Goal: Task Accomplishment & Management: Use online tool/utility

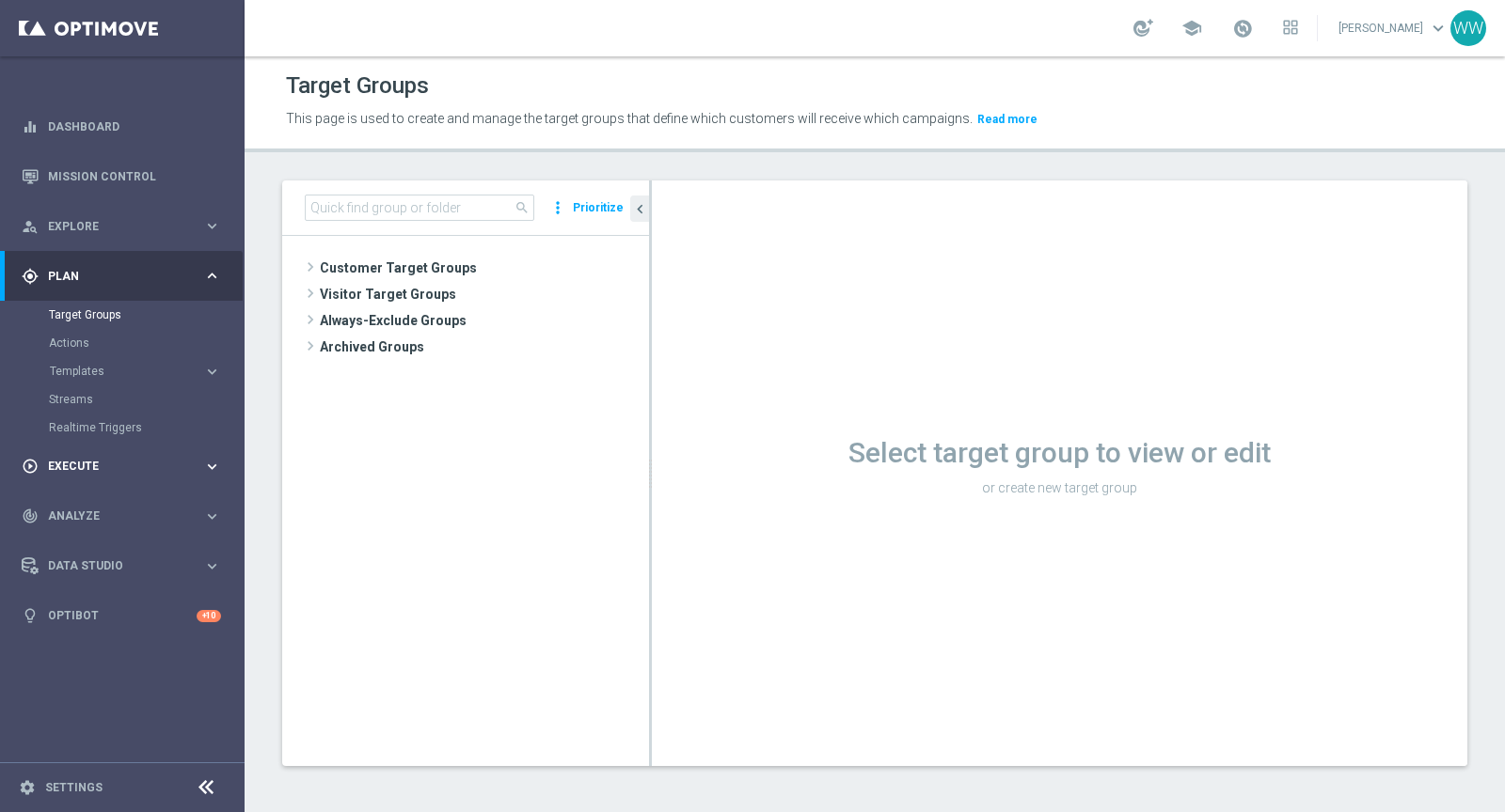
click at [88, 472] on span "Execute" at bounding box center [125, 467] width 155 height 11
click at [103, 356] on div "Campaign Builder" at bounding box center [146, 365] width 194 height 29
click at [103, 367] on link "Campaign Builder" at bounding box center [122, 365] width 147 height 15
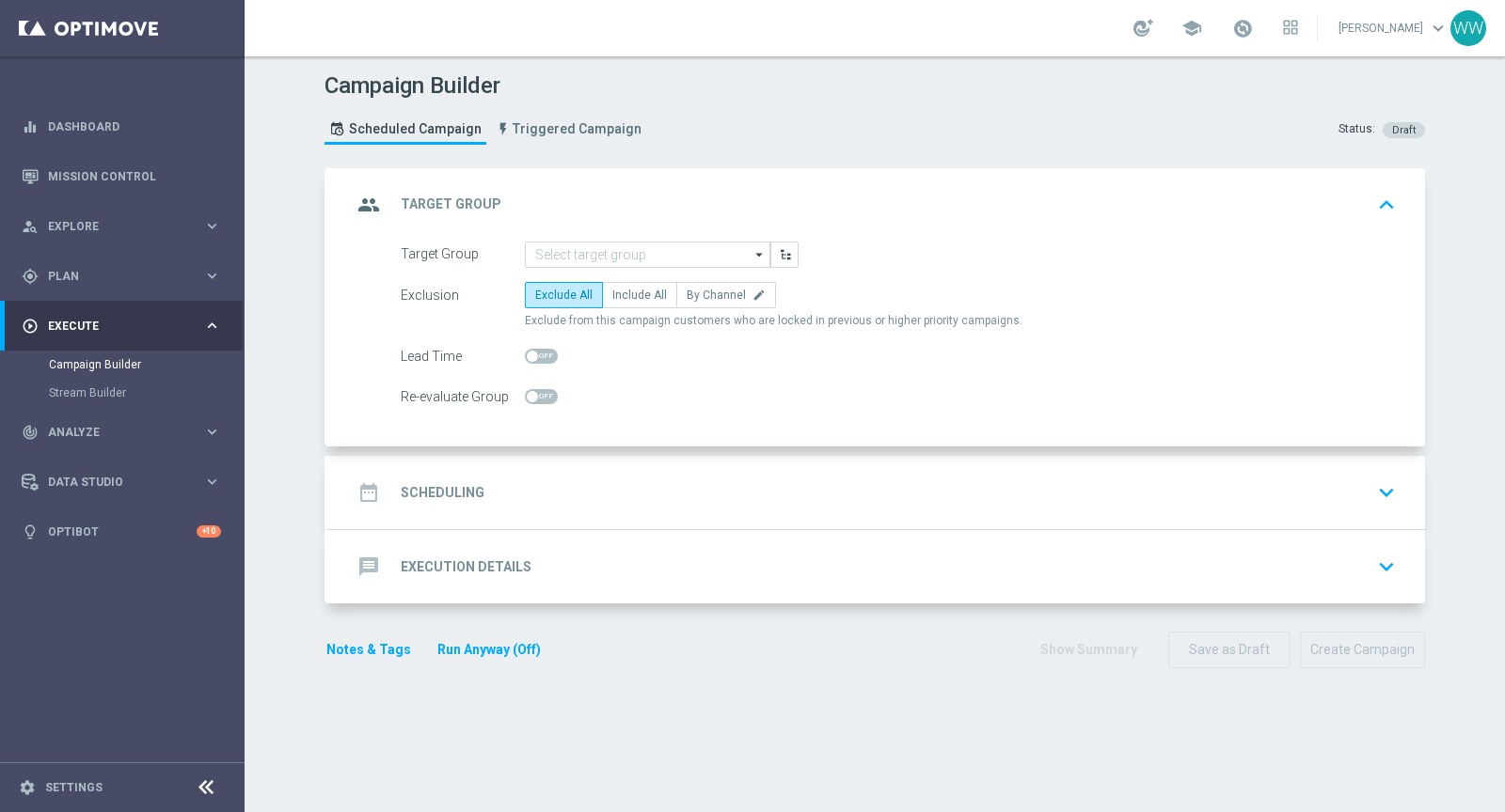
click at [548, 537] on div "message Execution Details keyboard_arrow_down" at bounding box center [877, 567] width 1096 height 73
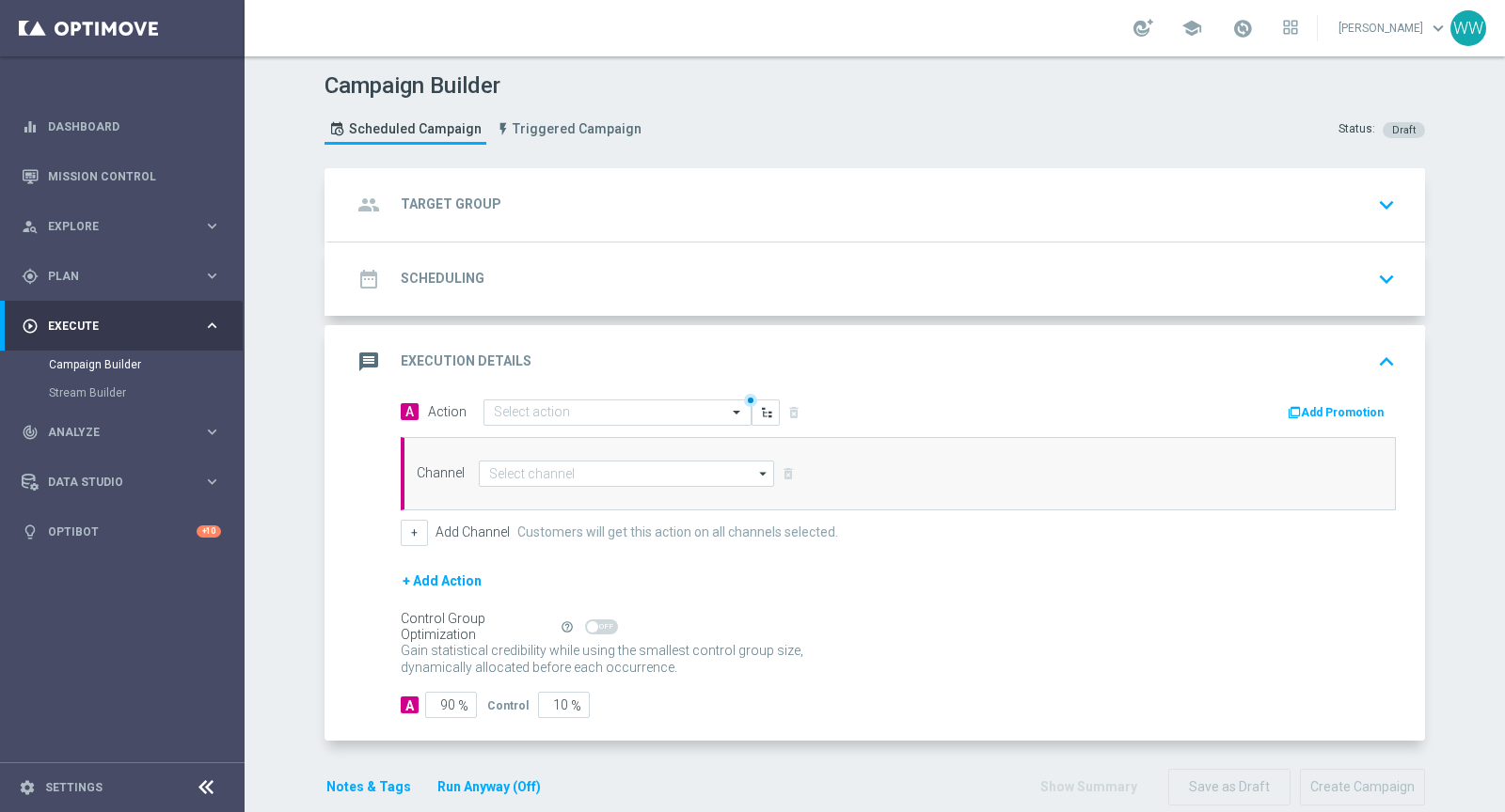
click at [1318, 402] on button "Add Promotion" at bounding box center [1339, 413] width 105 height 21
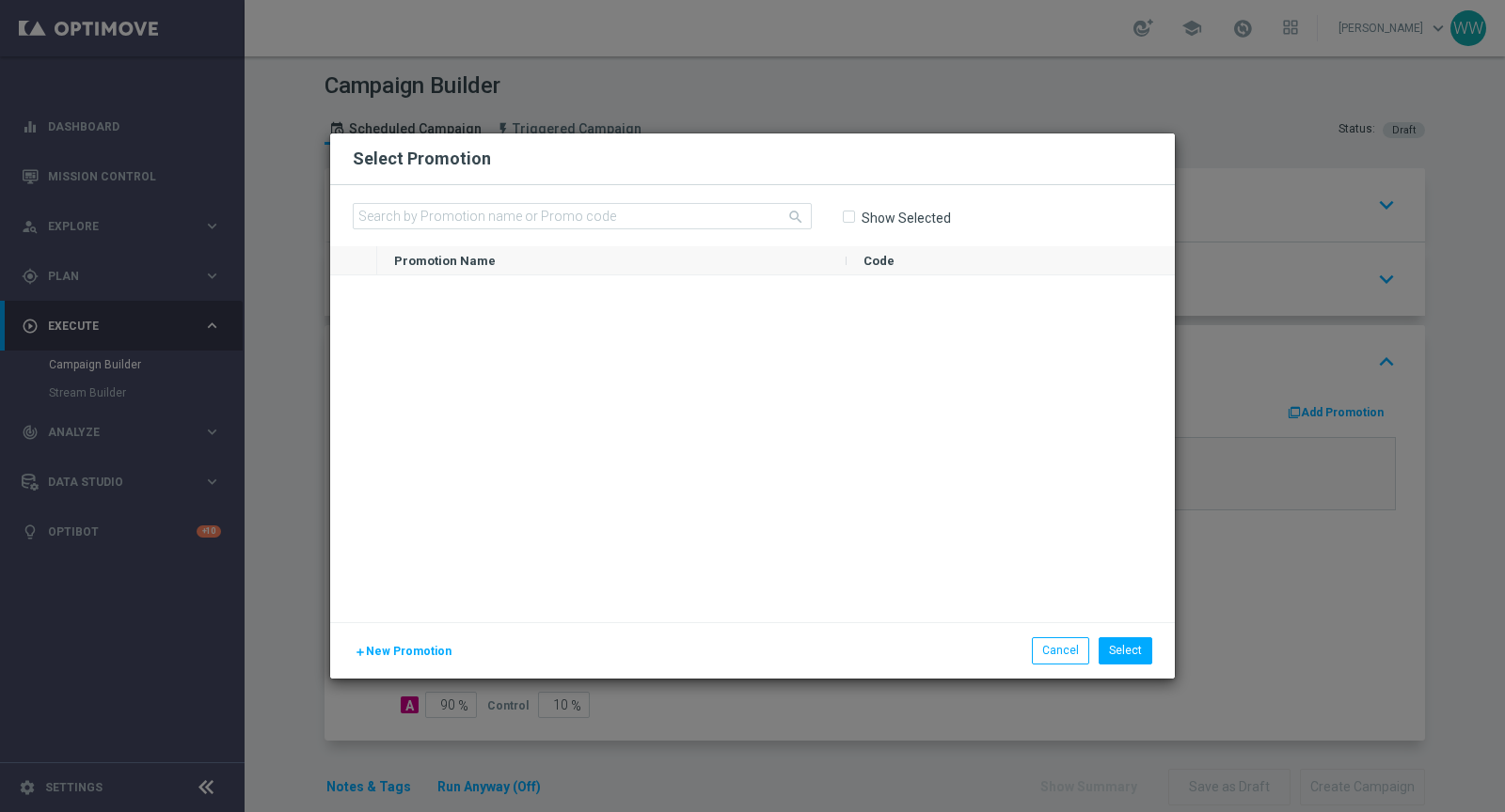
scroll to position [105824, 0]
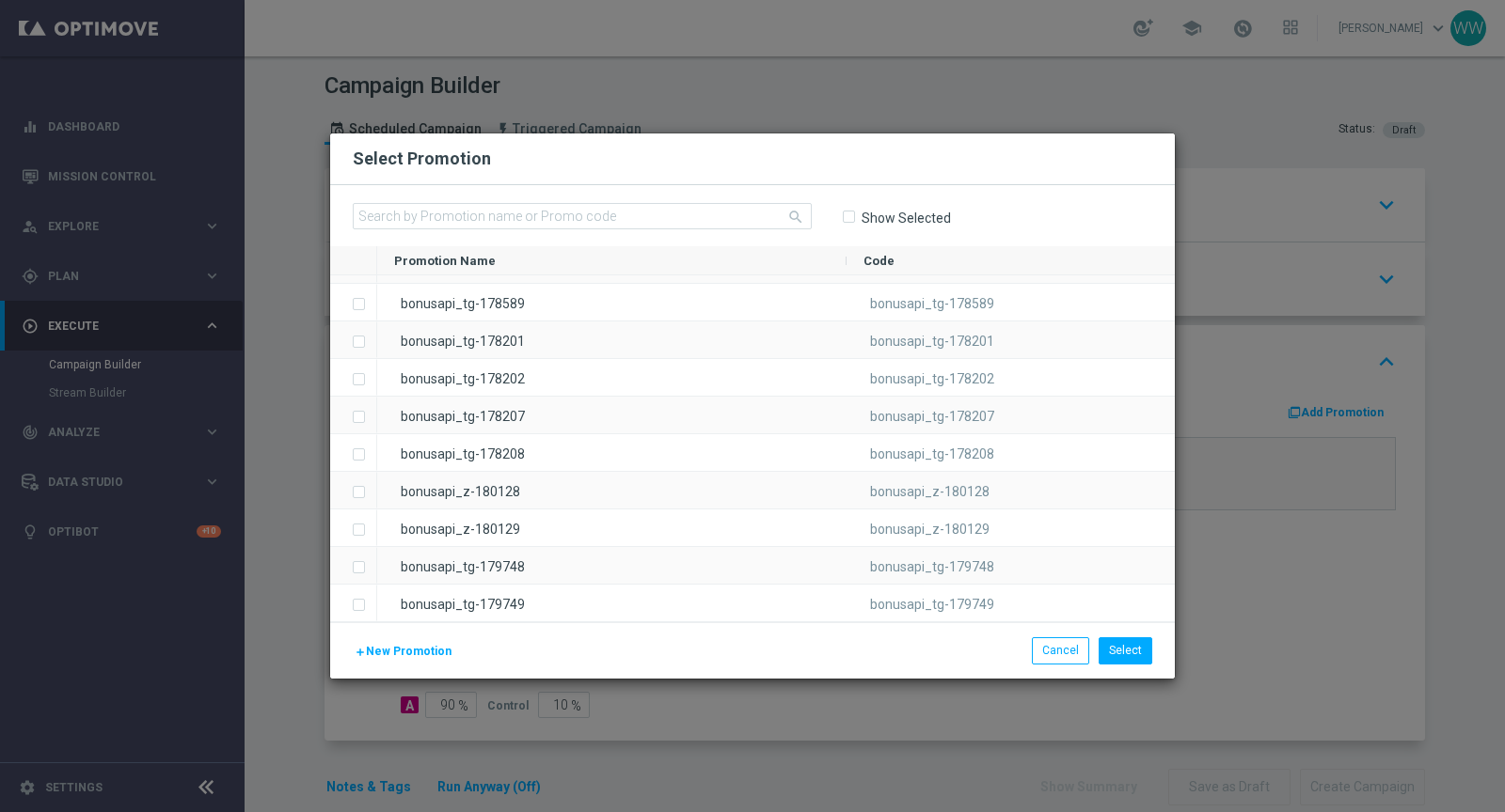
click at [1228, 598] on modal-container "Select Promotion search Show Selected Promotion Name to" at bounding box center [752, 406] width 1505 height 812
click at [1061, 654] on button "Cancel" at bounding box center [1061, 650] width 57 height 27
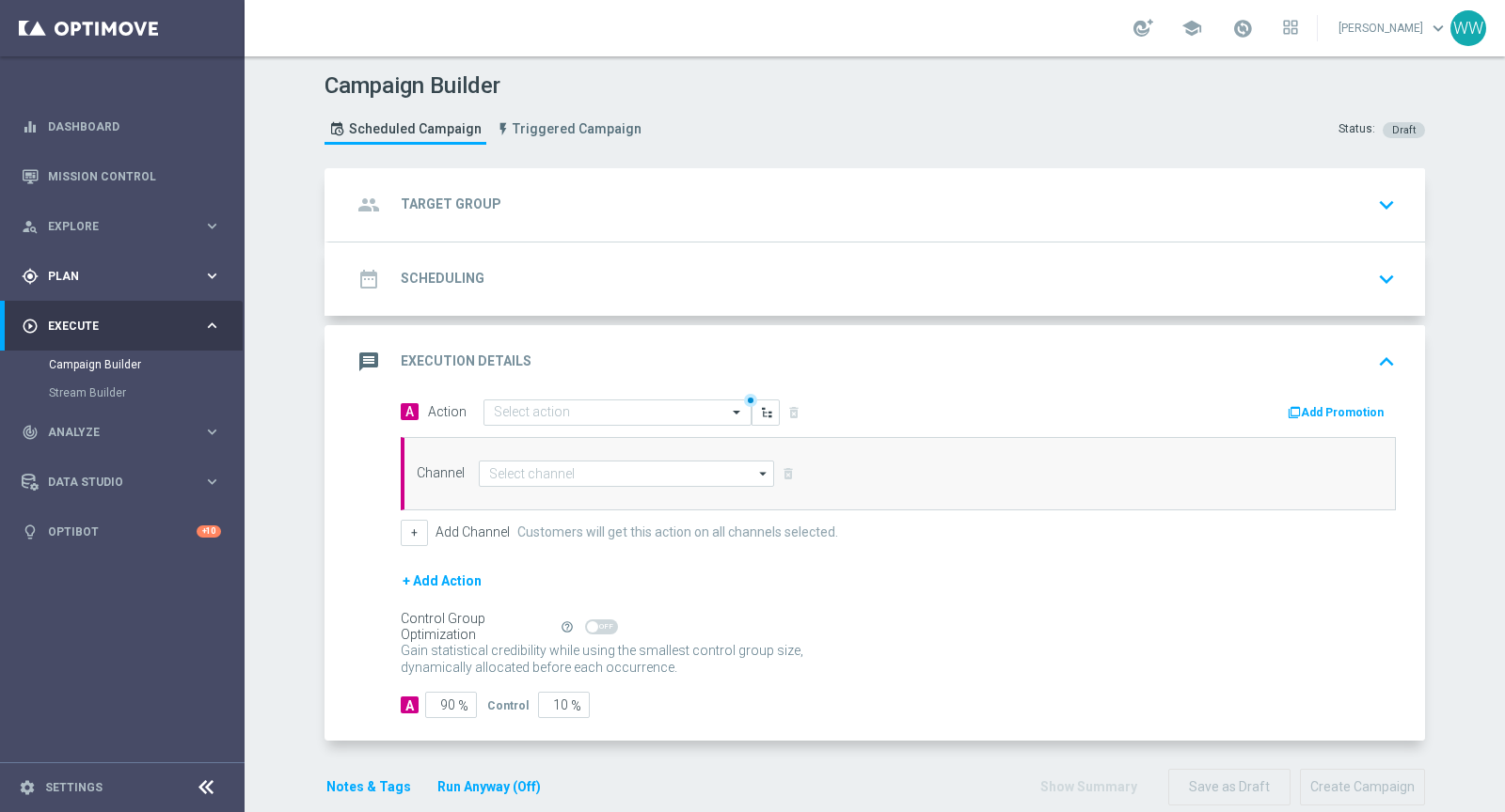
click at [84, 277] on span "Plan" at bounding box center [125, 277] width 155 height 11
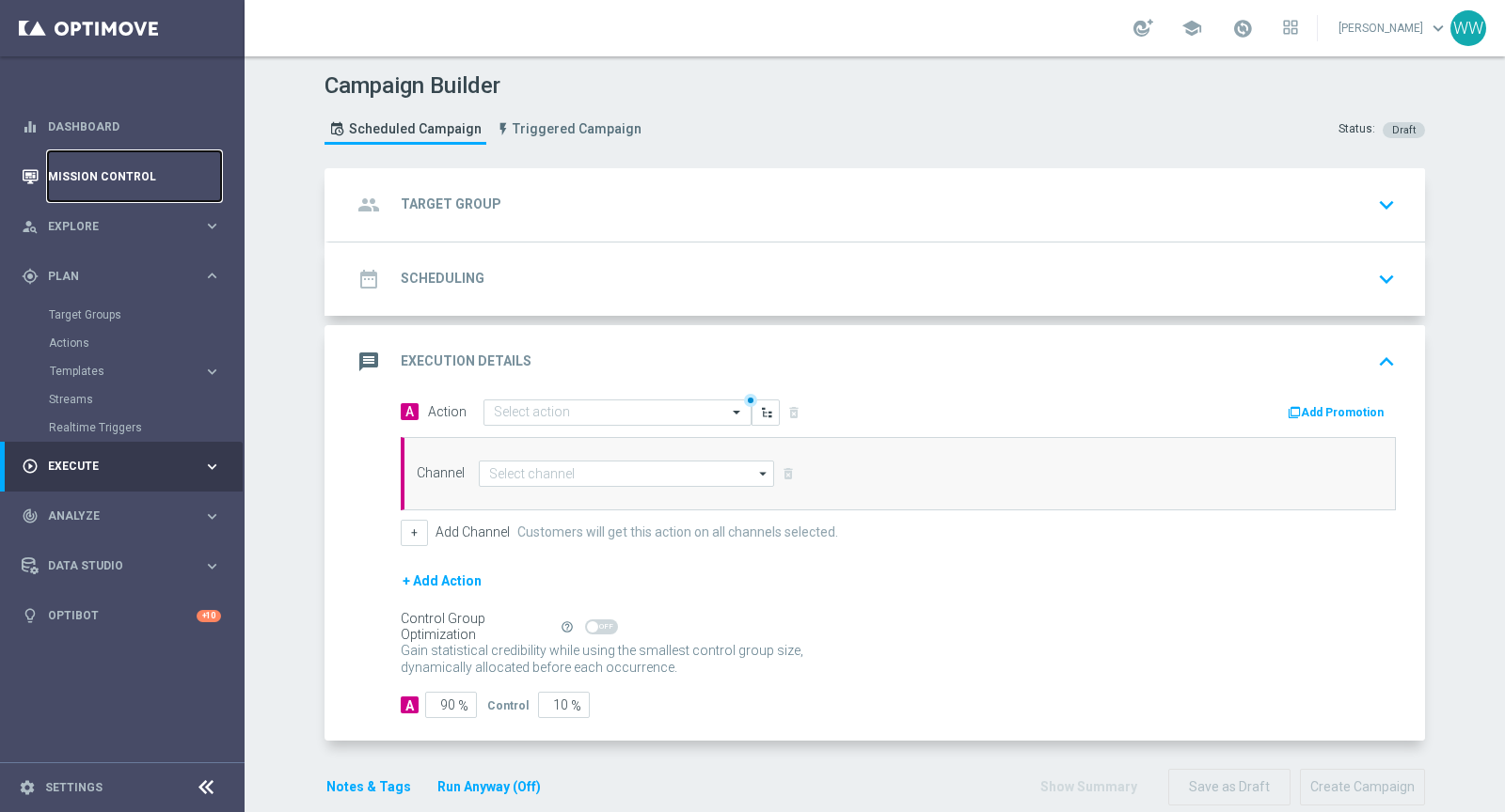
click at [98, 192] on link "Mission Control" at bounding box center [134, 176] width 173 height 49
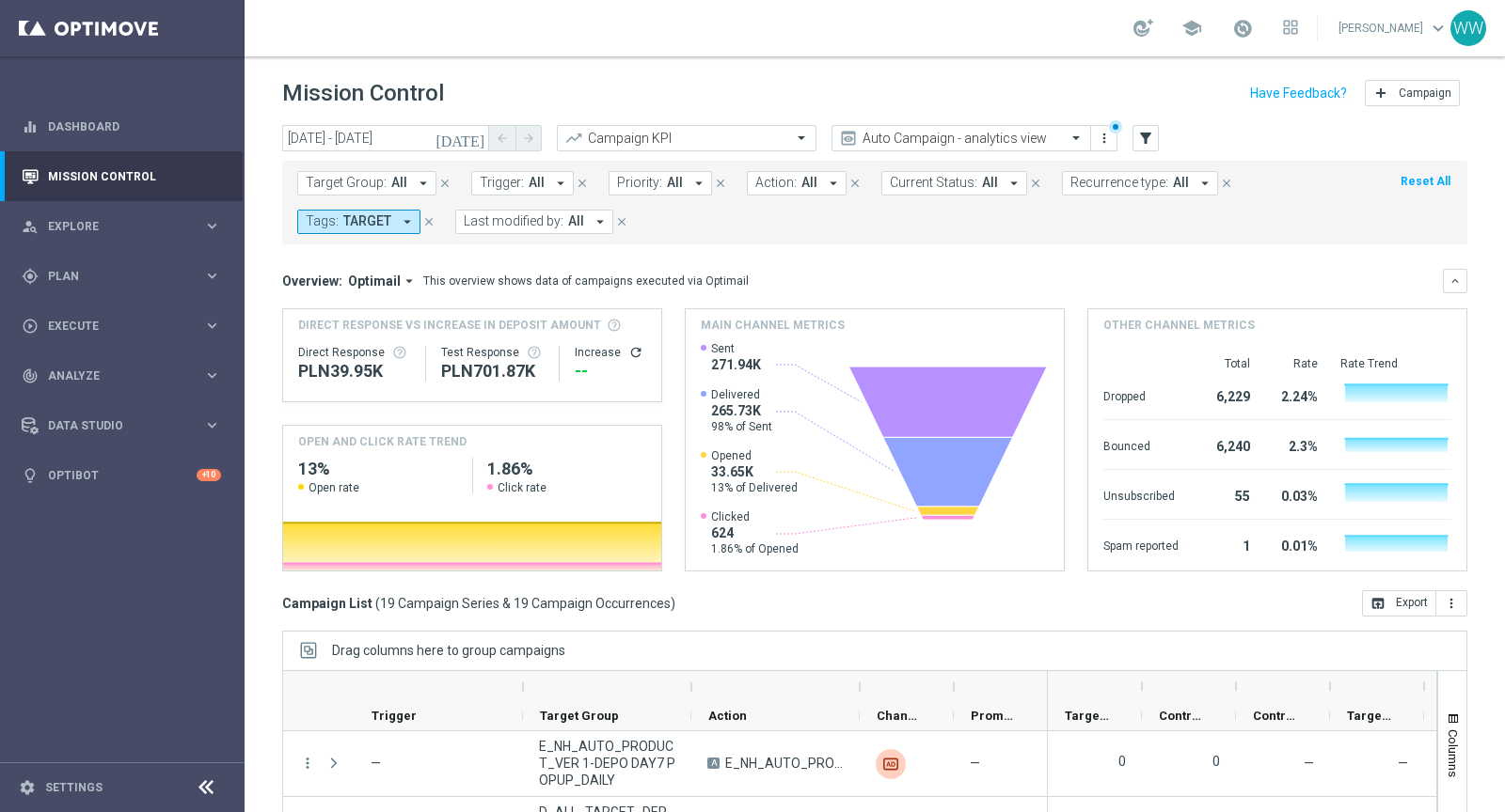
click at [781, 186] on span "Action:" at bounding box center [776, 183] width 42 height 16
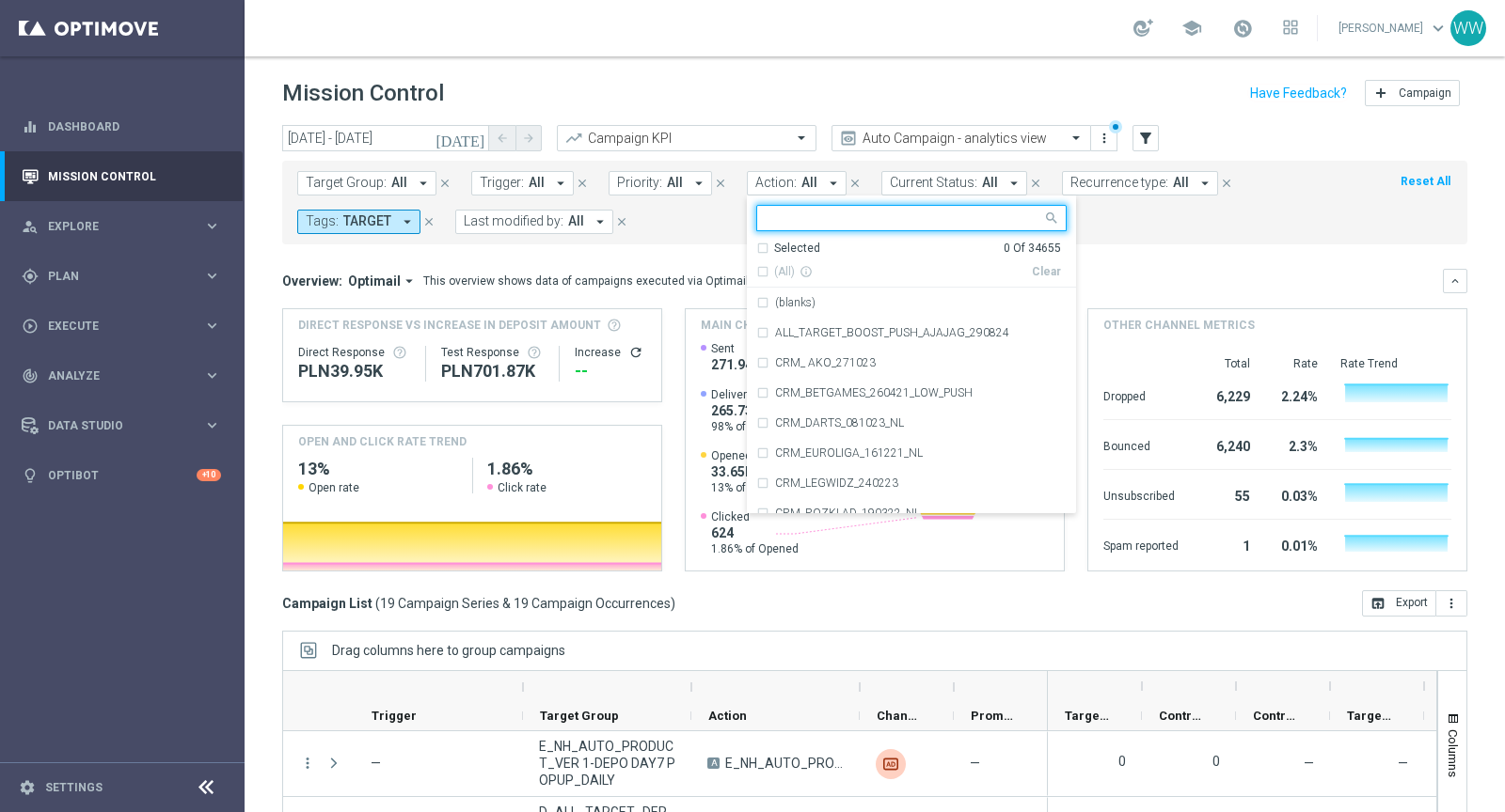
click at [367, 218] on span "TARGET" at bounding box center [367, 221] width 48 height 16
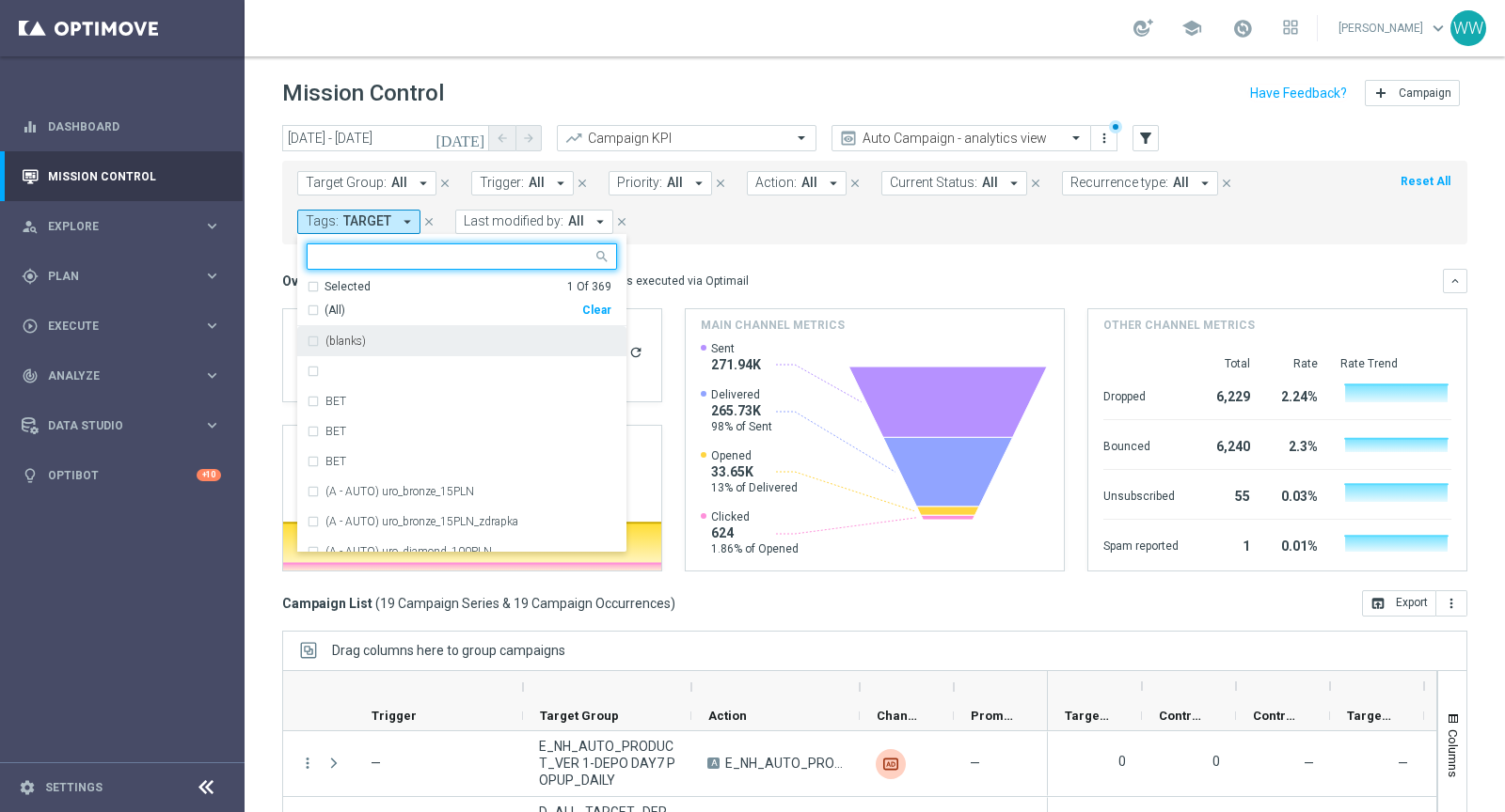
click at [0, 0] on div "Clear" at bounding box center [0, 0] width 0 height 0
click at [783, 167] on div "Target Group: All arrow_drop_down close Trigger: All arrow_drop_down close Prio…" at bounding box center [875, 203] width 1185 height 84
click at [780, 184] on span "Action:" at bounding box center [776, 183] width 42 height 16
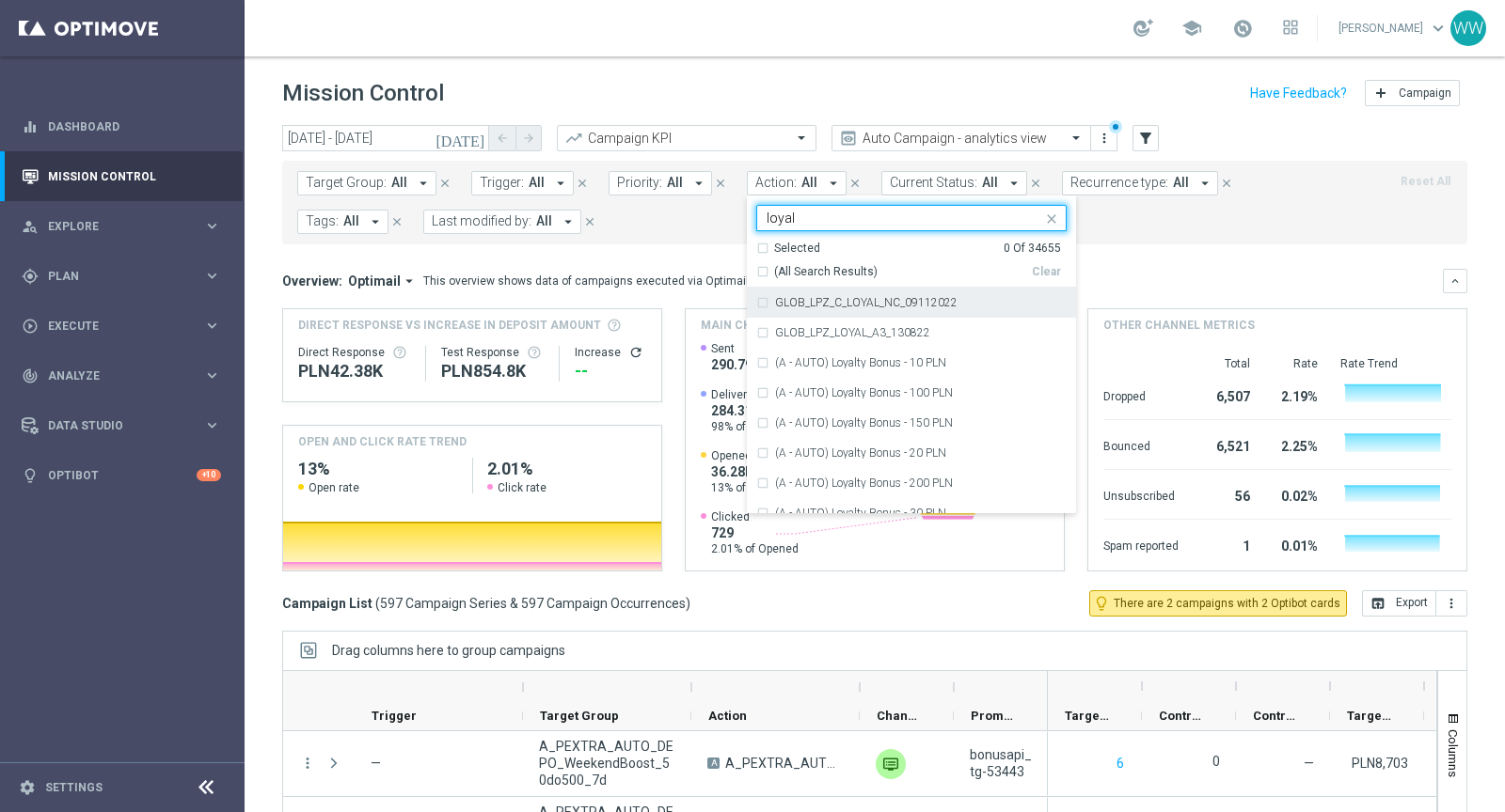
click at [759, 280] on div "Selected 0 Of 34655 (All Search Results) Clear" at bounding box center [911, 264] width 329 height 48
click at [759, 278] on div "(All Search Results)" at bounding box center [894, 272] width 276 height 16
type input "loyal"
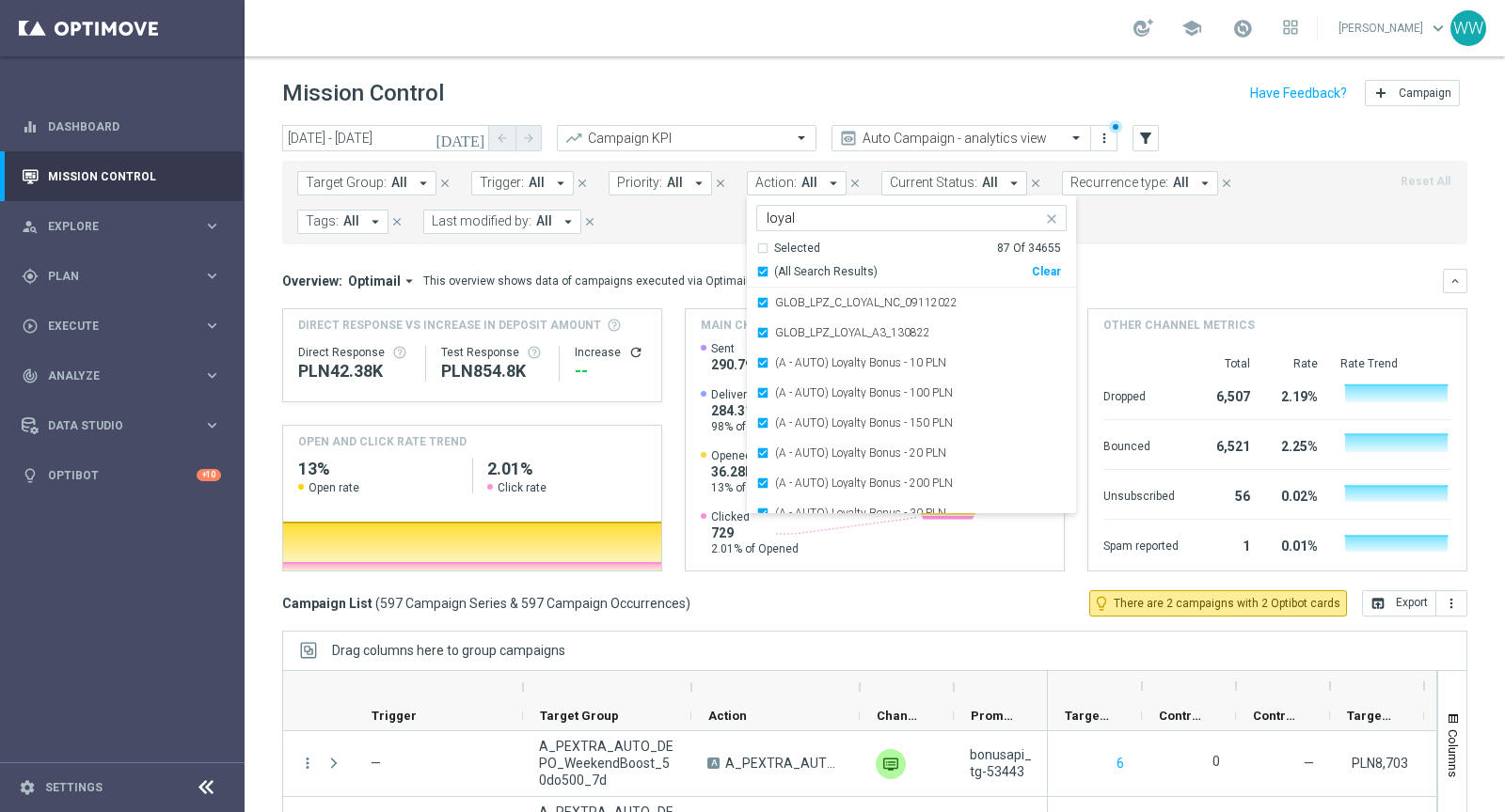
click at [667, 235] on div "Target Group: All arrow_drop_down close Trigger: All arrow_drop_down close Prio…" at bounding box center [875, 203] width 1185 height 84
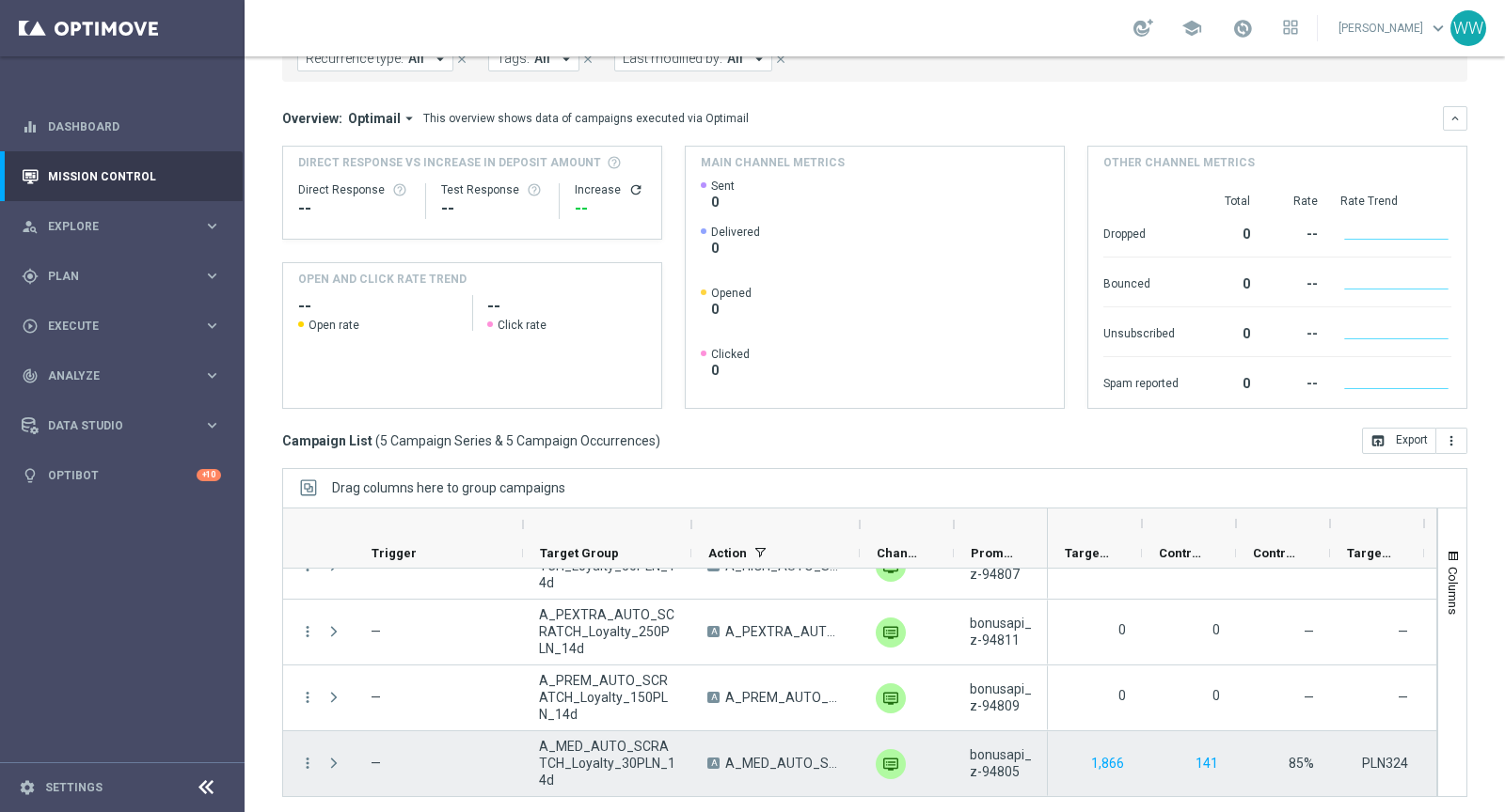
click at [304, 749] on div "more_vert" at bounding box center [301, 764] width 34 height 65
click at [304, 760] on icon "more_vert" at bounding box center [307, 764] width 17 height 17
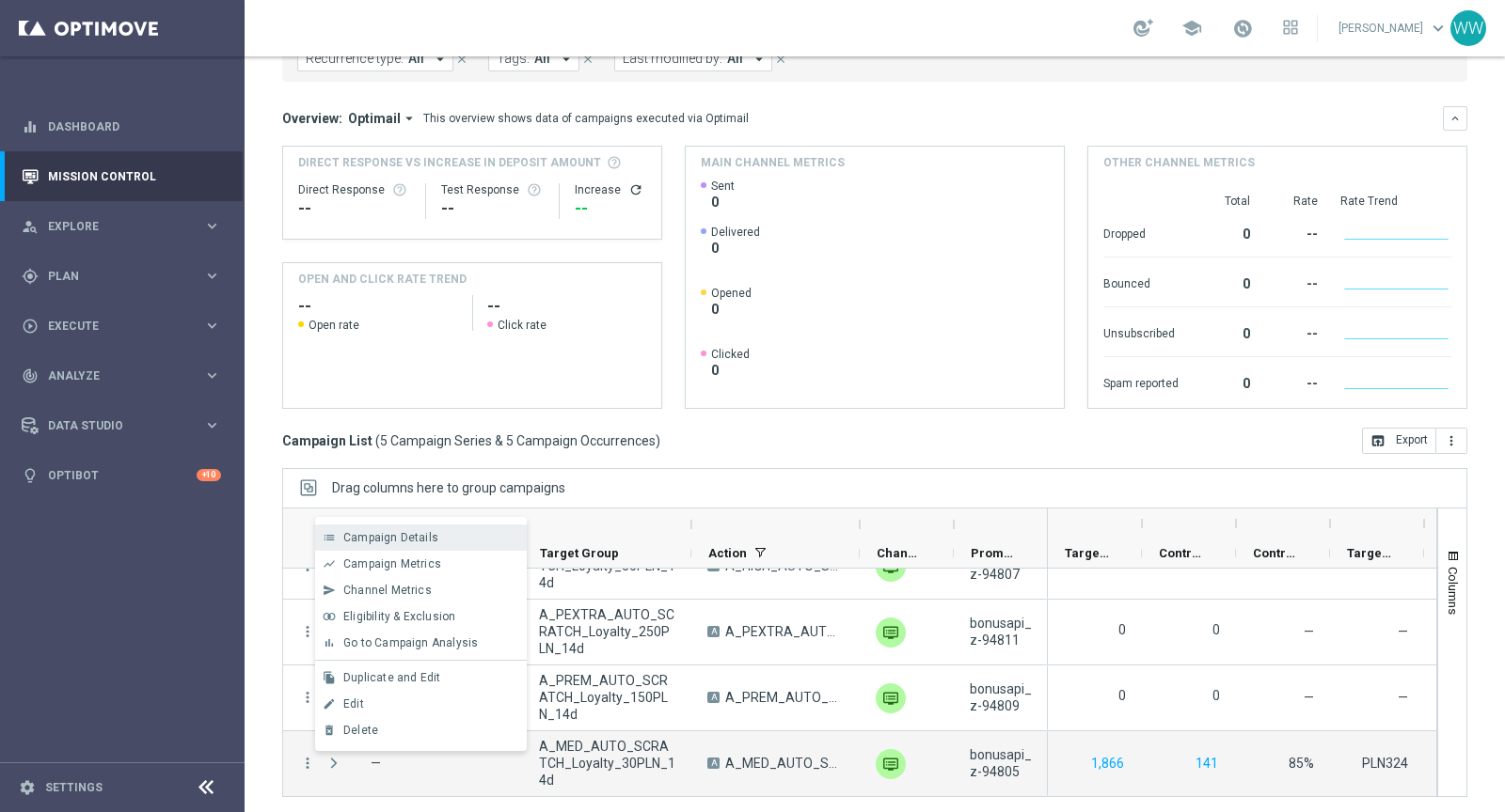
click at [362, 548] on div "list Campaign Details" at bounding box center [420, 538] width 211 height 27
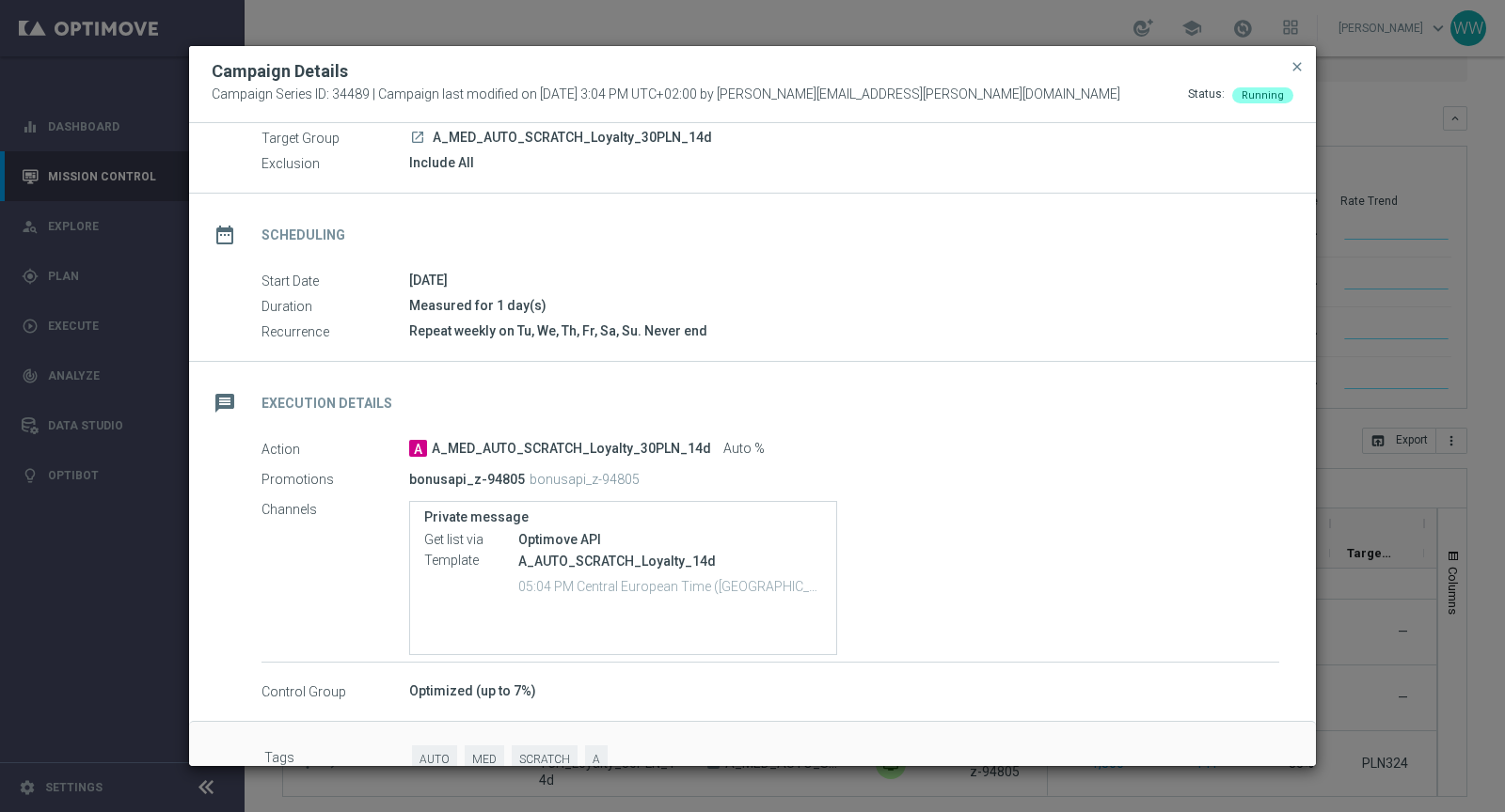
scroll to position [73, 0]
drag, startPoint x: 409, startPoint y: 474, endPoint x: 519, endPoint y: 475, distance: 110.0
click at [520, 475] on div "bonusapi_z-94805 bonusapi_z-94805" at bounding box center [770, 478] width 722 height 27
click at [1298, 68] on span "close" at bounding box center [1298, 67] width 15 height 15
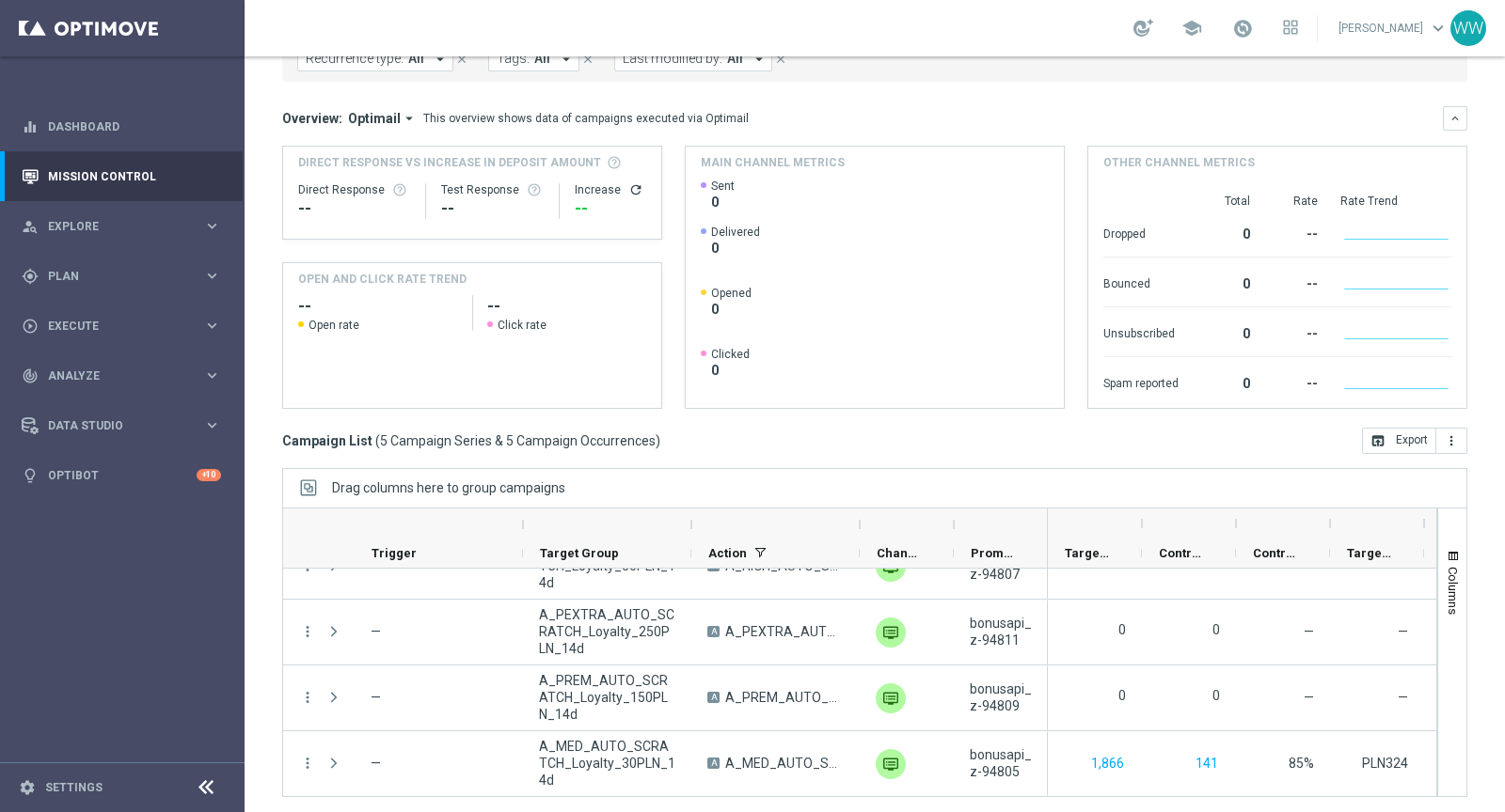
scroll to position [0, 0]
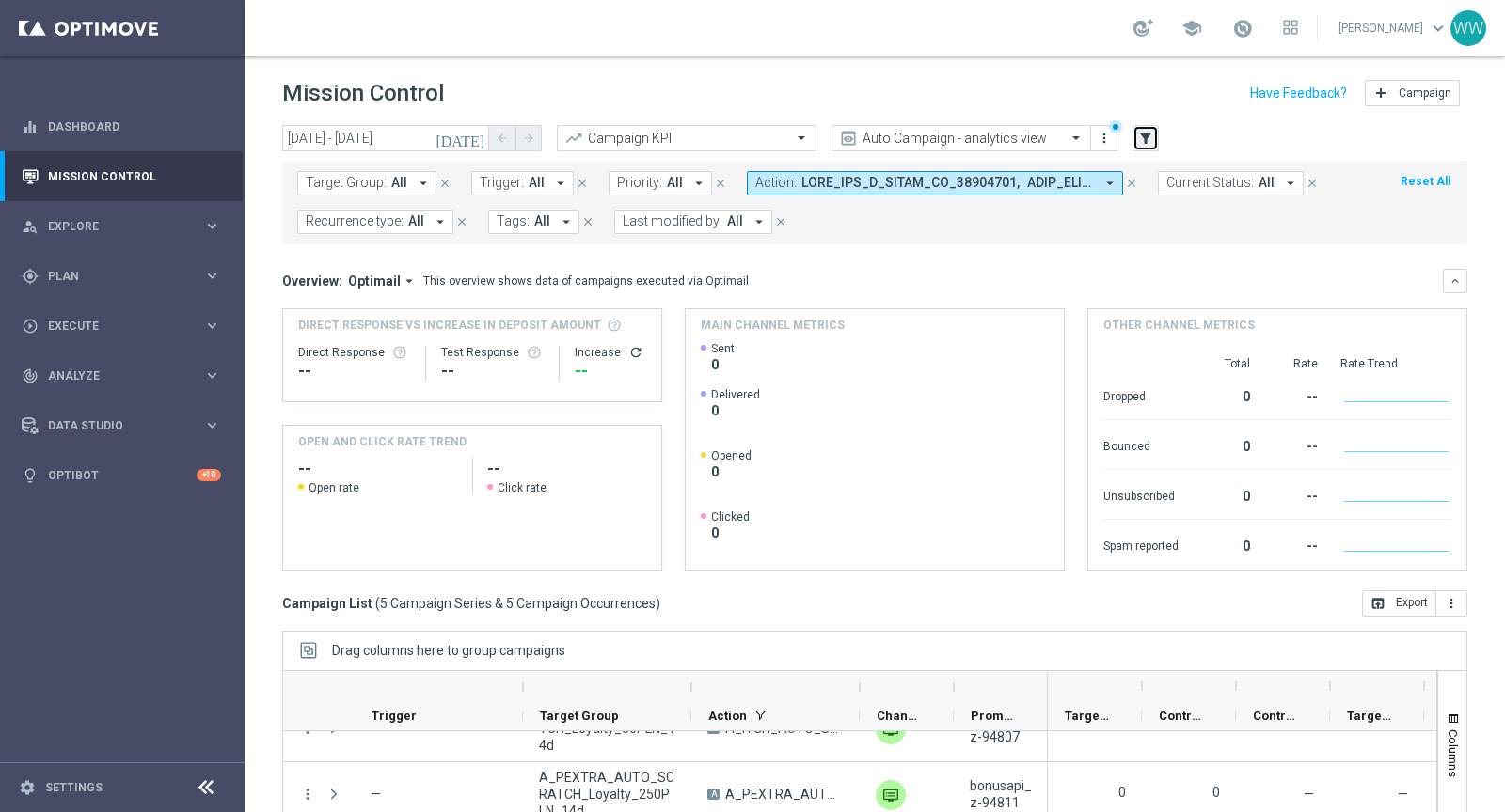
click at [1150, 132] on icon "filter_alt" at bounding box center [1146, 138] width 17 height 17
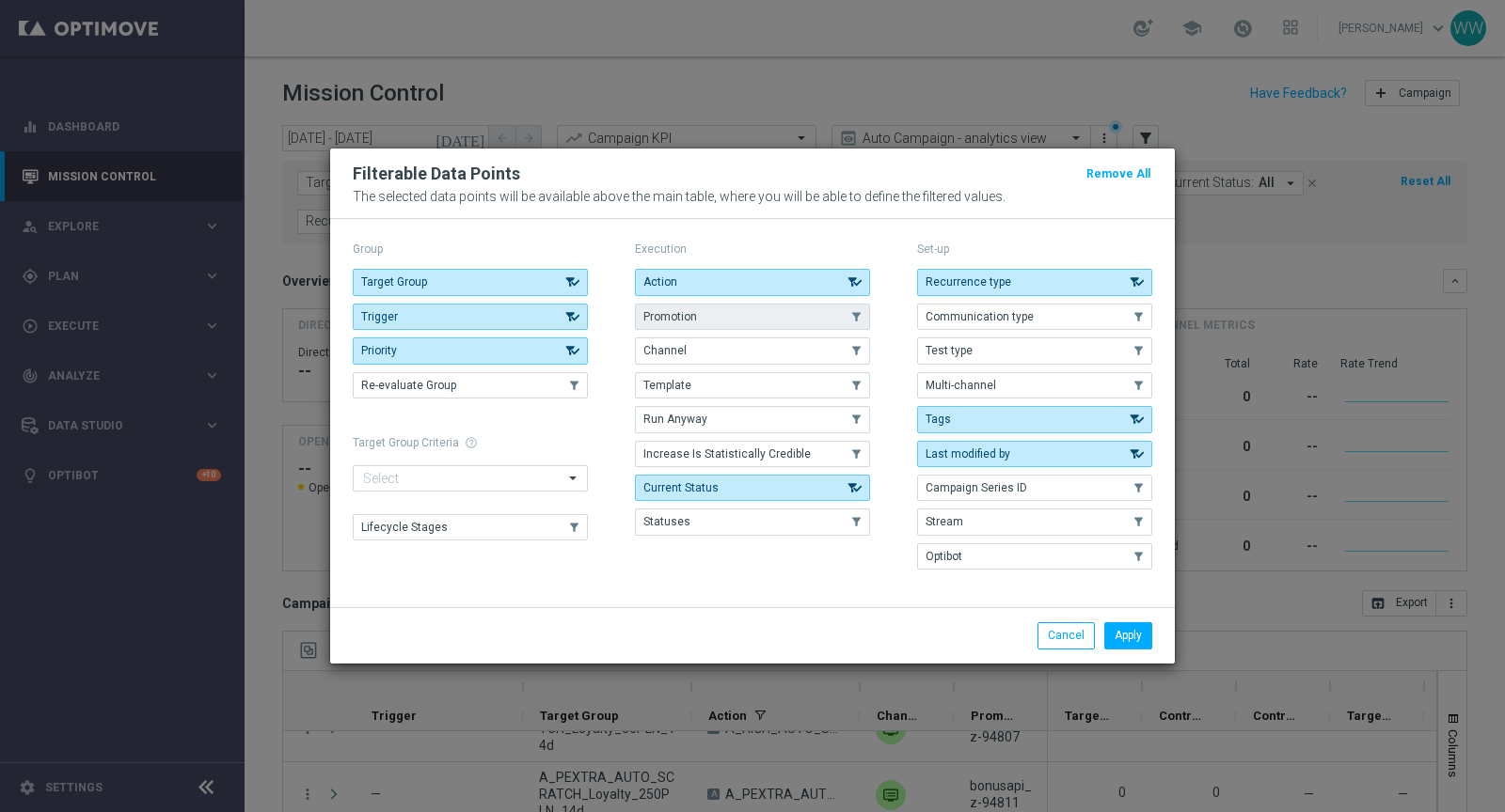
click at [675, 319] on span "Promotion" at bounding box center [670, 317] width 53 height 13
click at [1124, 633] on button "Apply" at bounding box center [1128, 636] width 48 height 27
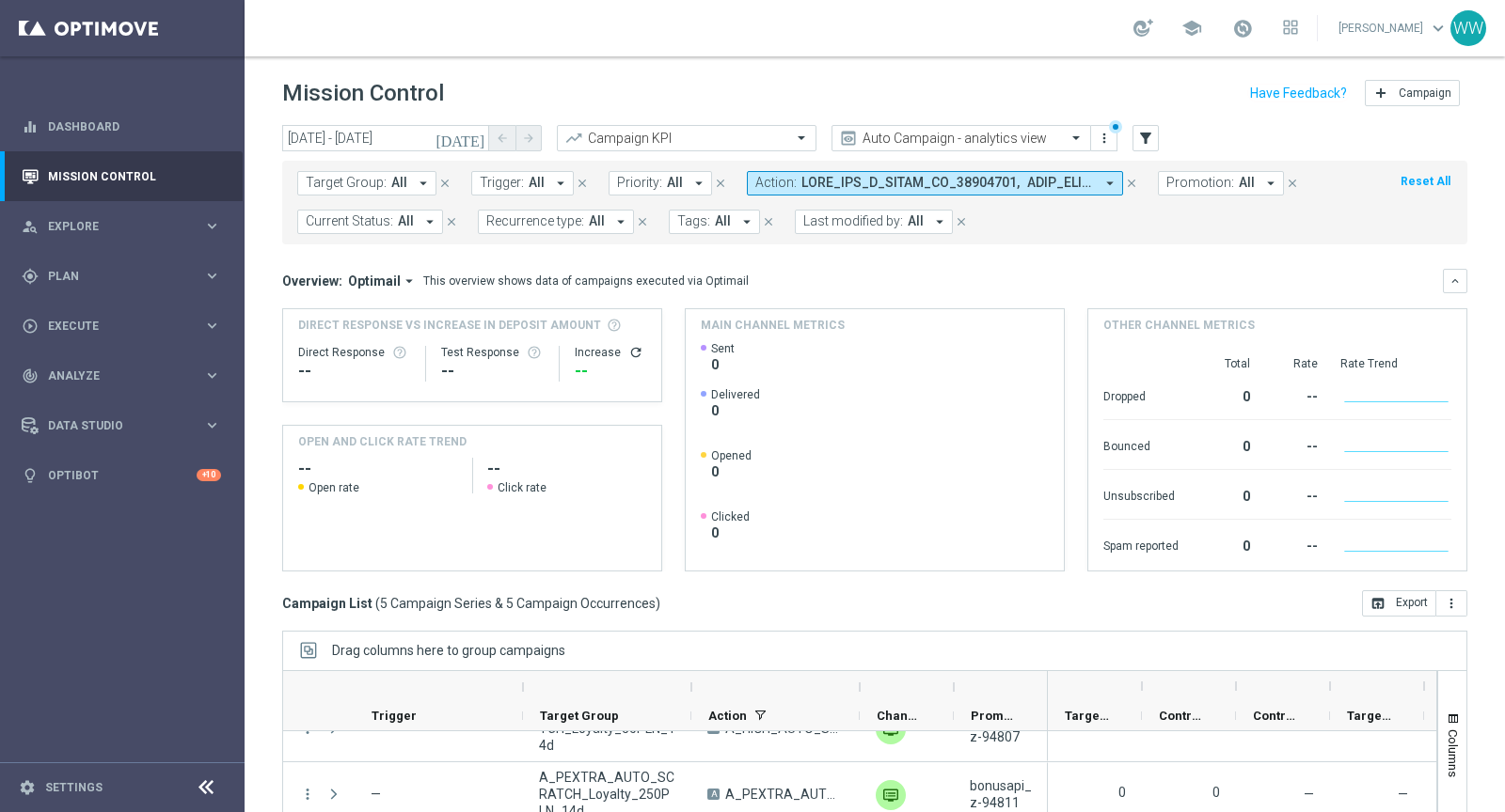
click at [1216, 176] on span "Promotion:" at bounding box center [1200, 183] width 68 height 16
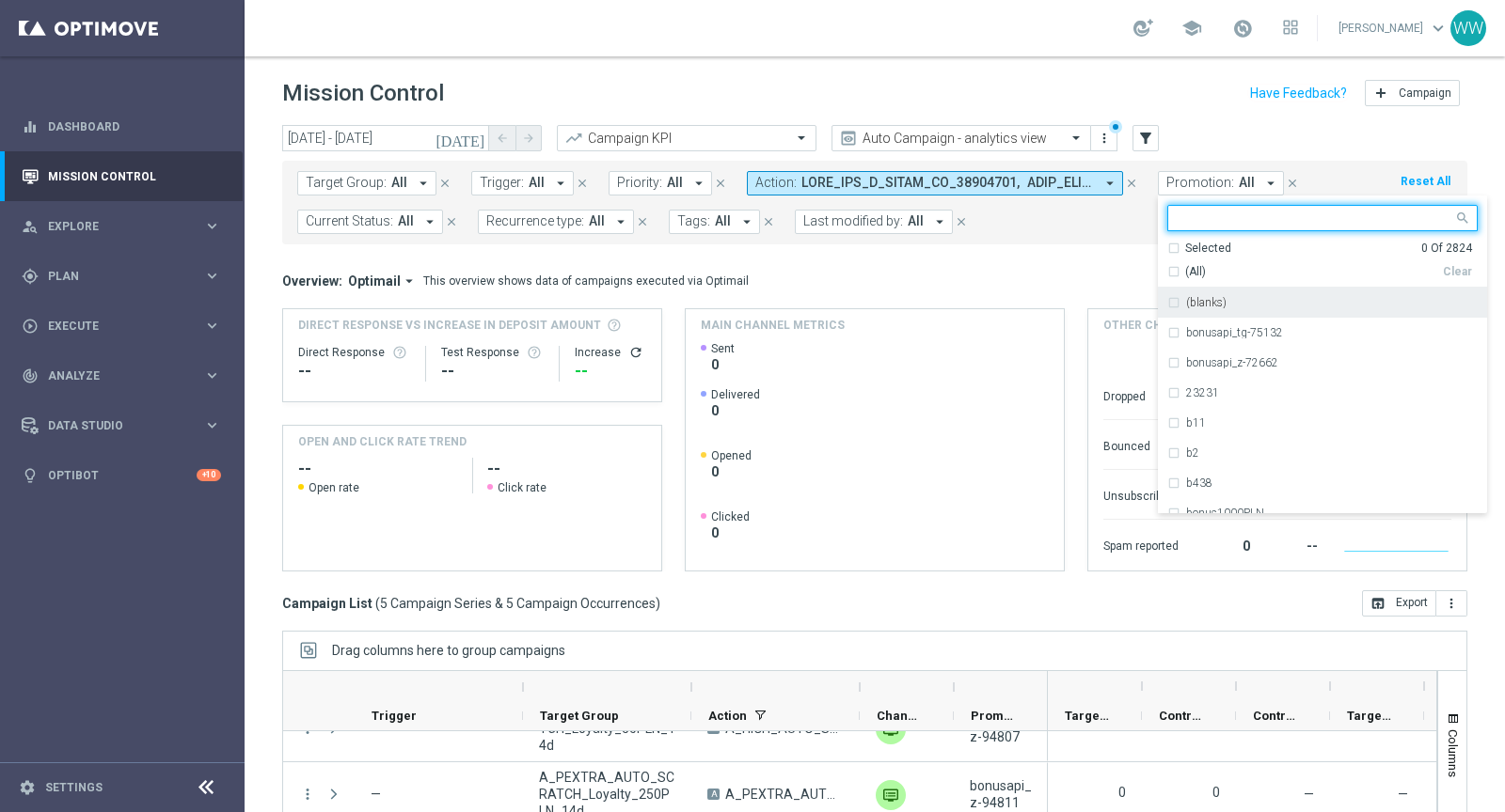
click at [1167, 274] on div "(All)" at bounding box center [1305, 272] width 276 height 16
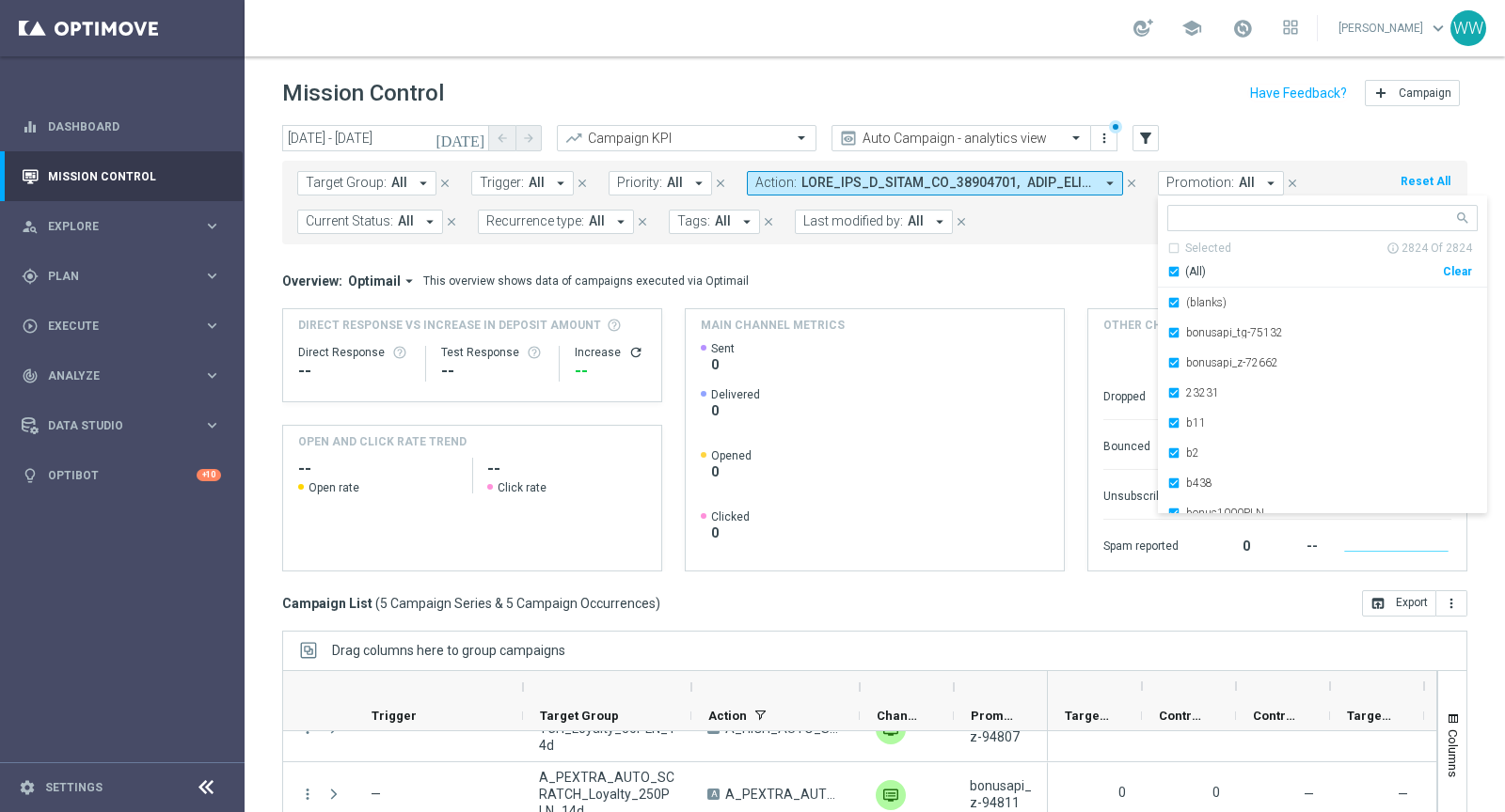
click at [1097, 275] on div "Overview: Optimail arrow_drop_down This overview shows data of campaigns execut…" at bounding box center [863, 281] width 1161 height 17
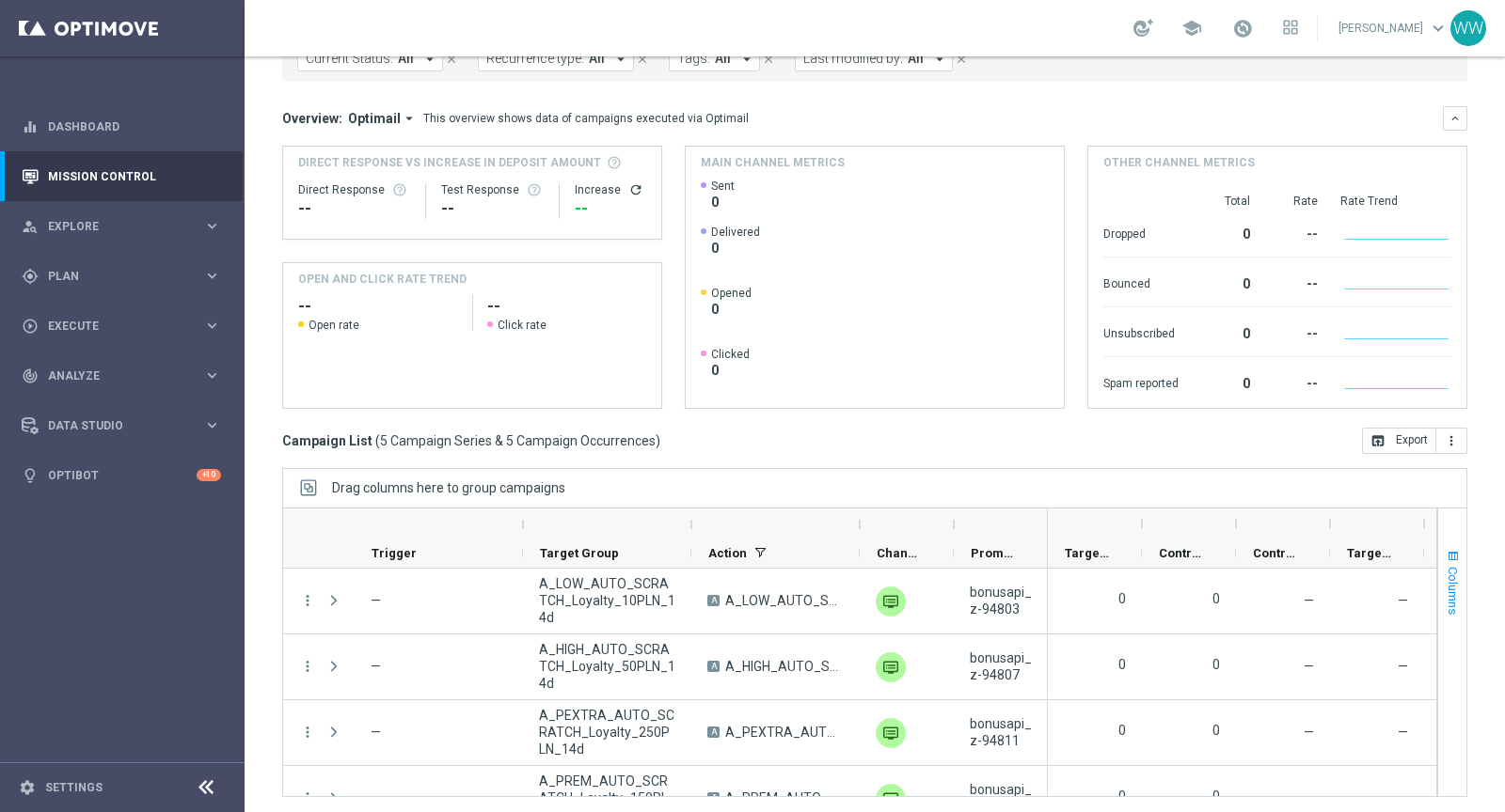
click at [1448, 549] on span "button" at bounding box center [1454, 556] width 15 height 15
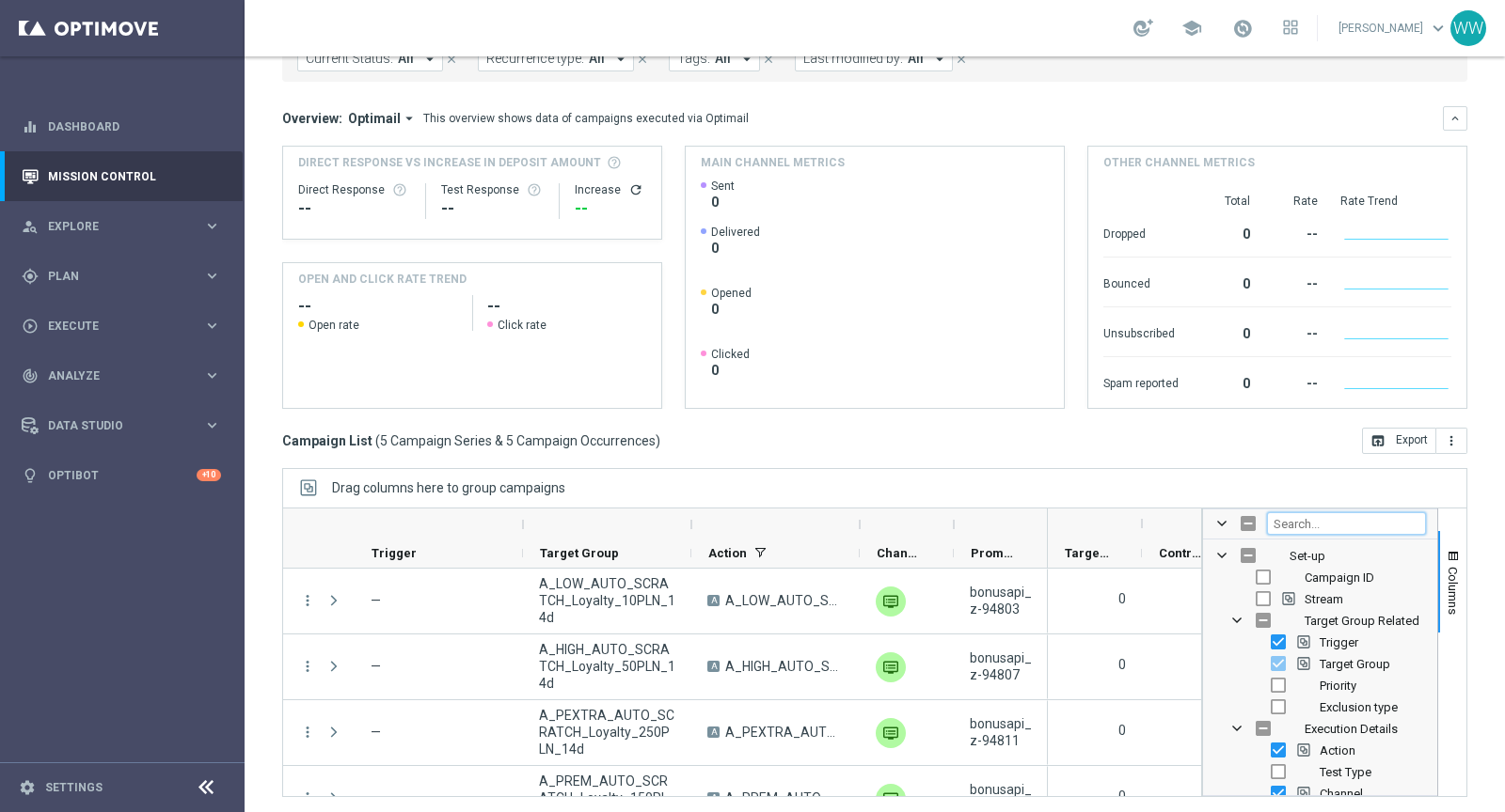
click at [1307, 518] on input "Filter Columns Input" at bounding box center [1346, 524] width 159 height 23
type input "promo"
checkbox input "true"
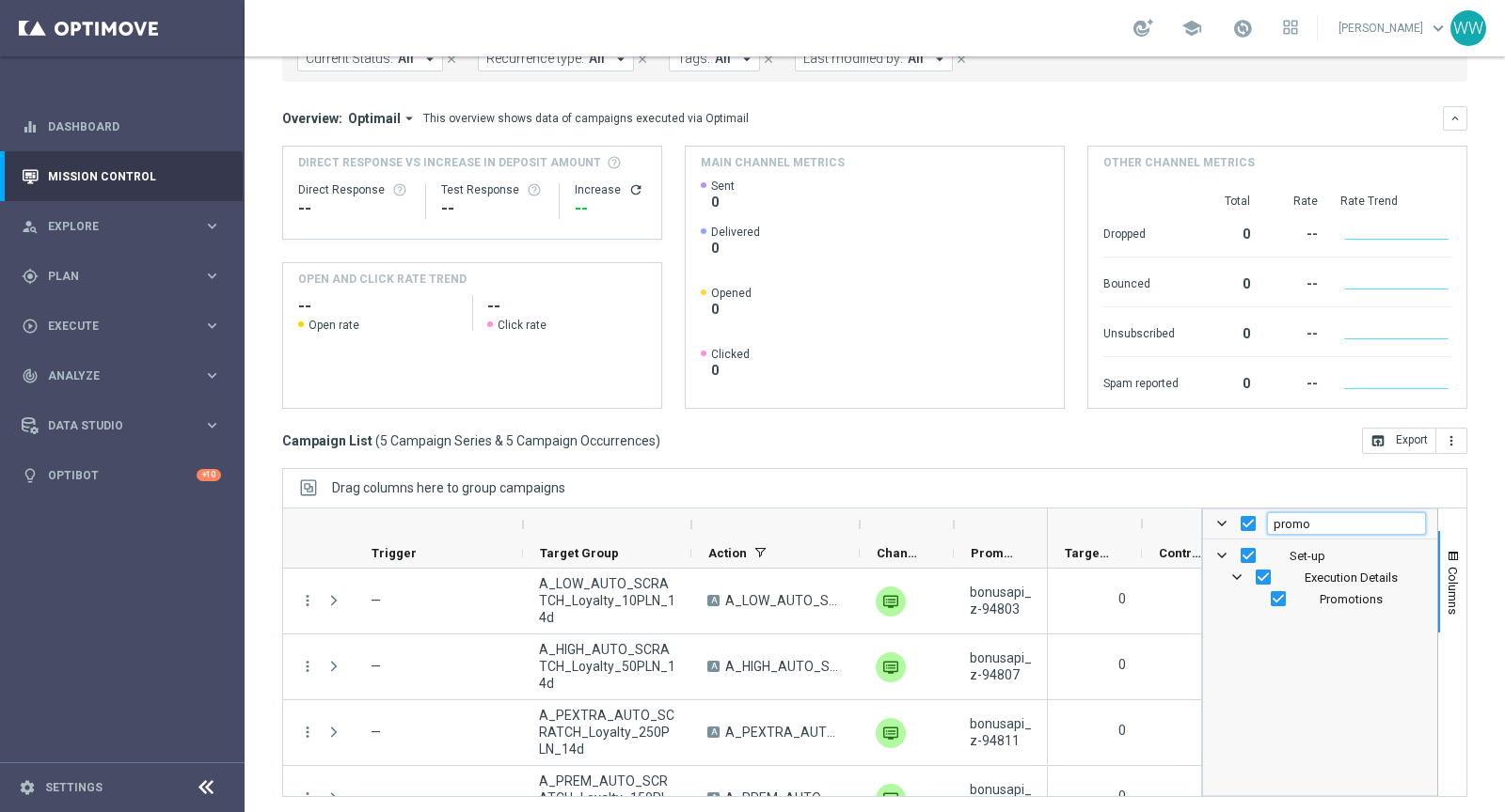
type input "promo"
click at [1143, 441] on div "Campaign List ( 5 Campaign Series & 5 Campaign Occurrences ) open_in_browser Ex…" at bounding box center [875, 441] width 1185 height 27
click at [1450, 553] on span "button" at bounding box center [1454, 556] width 15 height 15
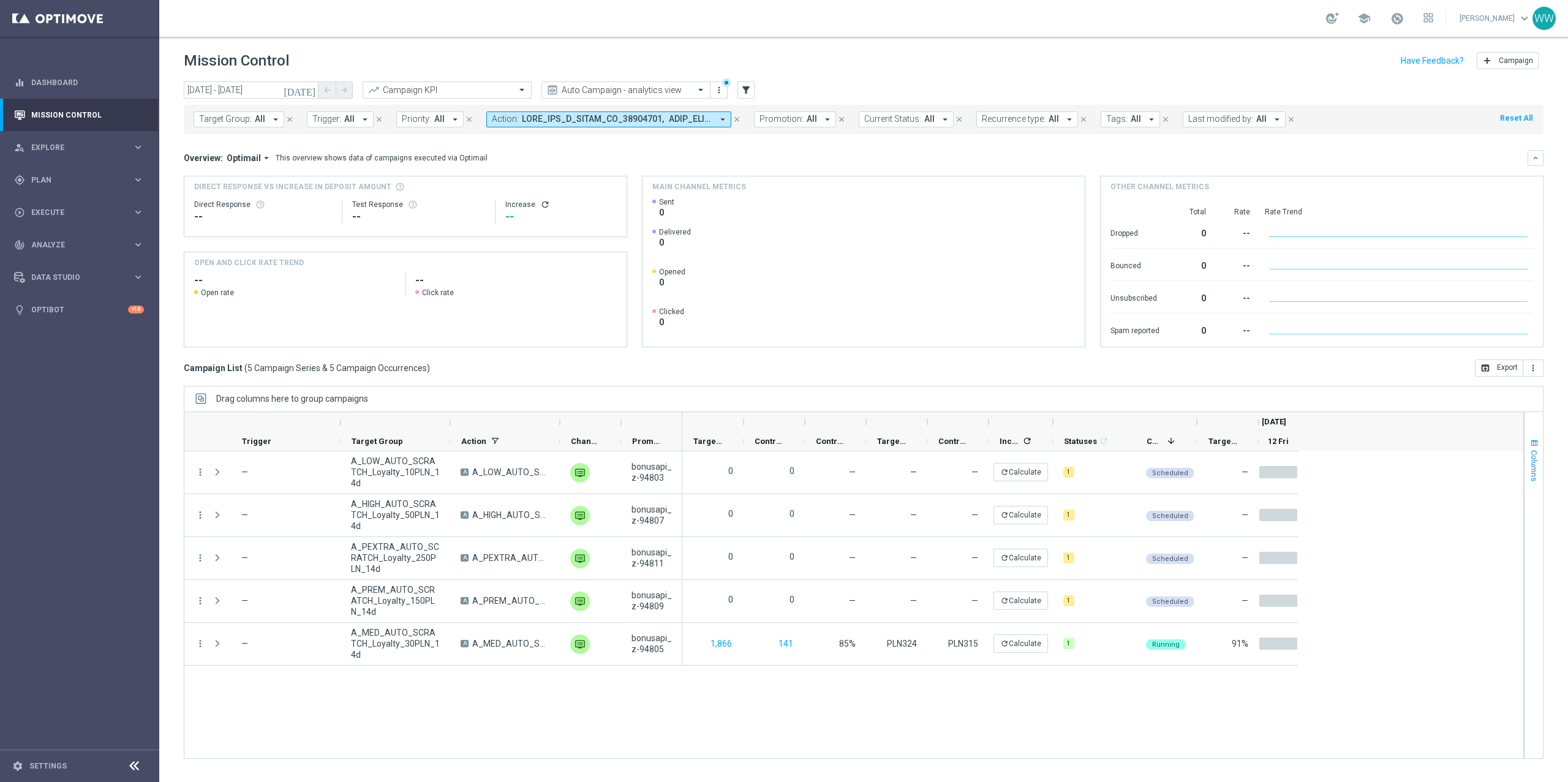
click at [979, 454] on span "Columns" at bounding box center [1535, 466] width 10 height 31
click at [979, 469] on input "Press SPACE to toggle visibility (visible)" at bounding box center [1421, 471] width 10 height 10
checkbox input "false"
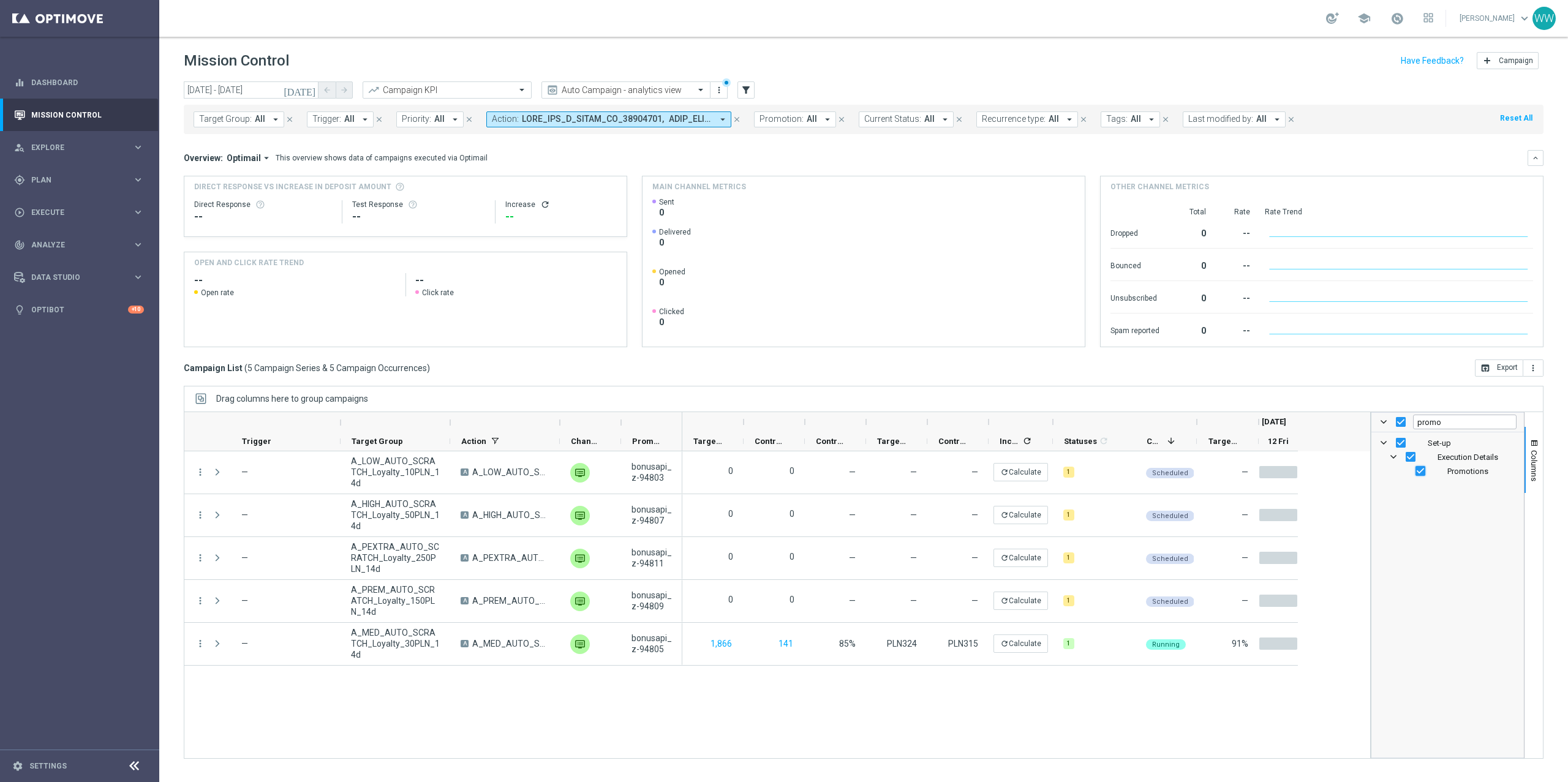
checkbox input "false"
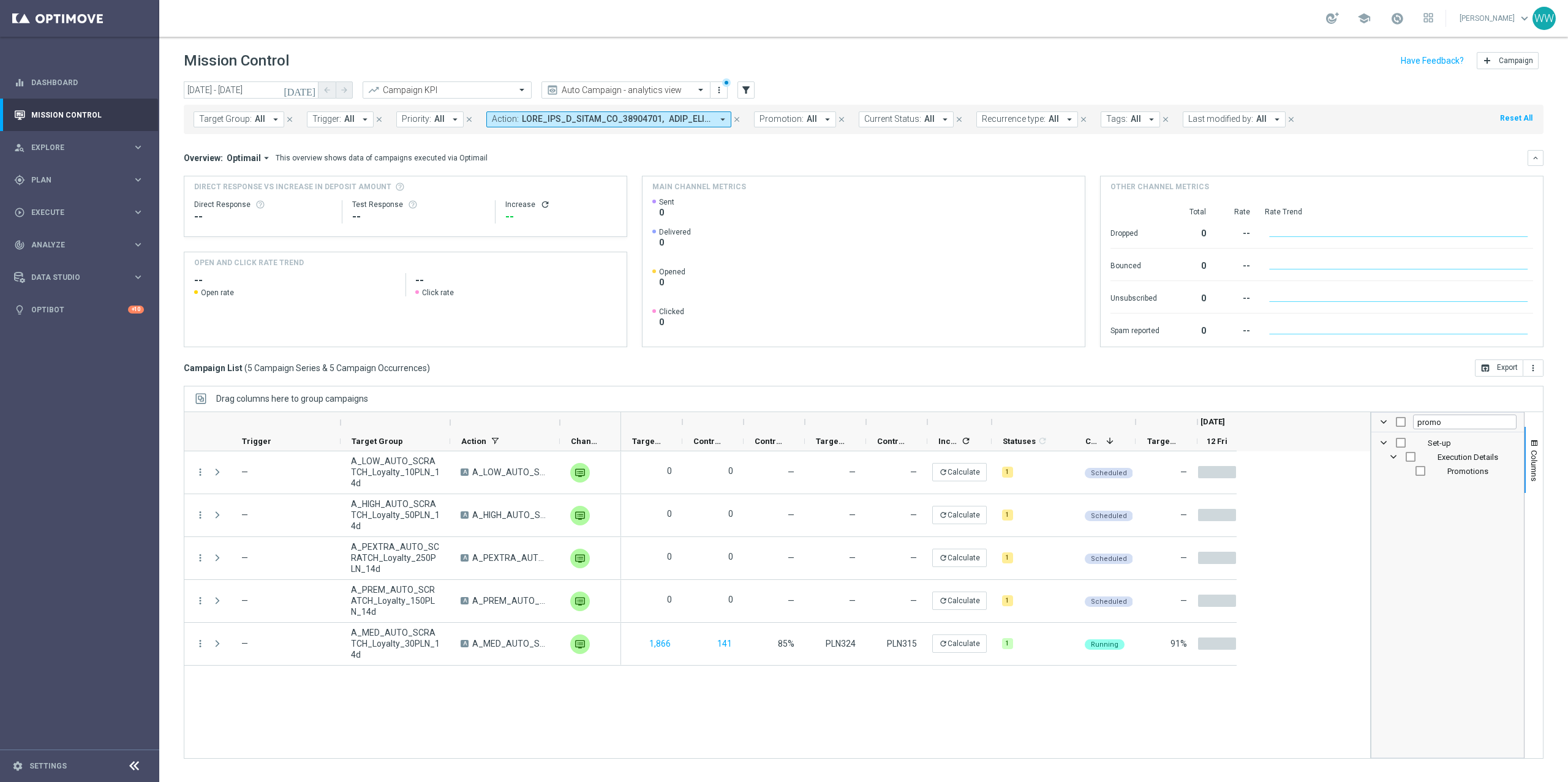
click at [979, 474] on input "Press SPACE to toggle visibility (hidden)" at bounding box center [1421, 471] width 10 height 10
checkbox input "true"
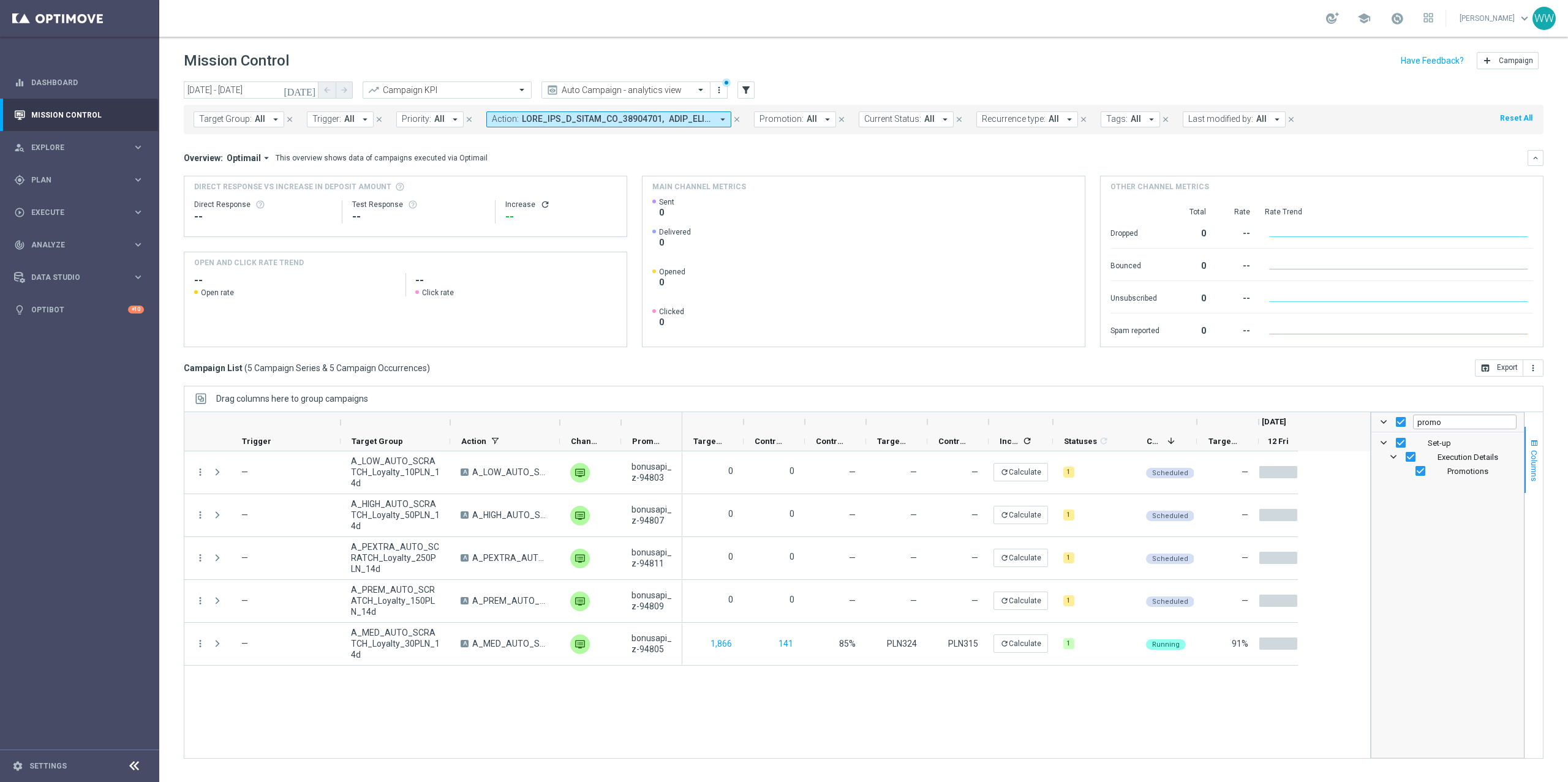
click at [979, 454] on button "Columns" at bounding box center [1534, 459] width 19 height 66
click at [58, 218] on div "play_circle_outline Execute keyboard_arrow_right" at bounding box center [79, 212] width 158 height 32
click at [59, 234] on link "Campaign Builder" at bounding box center [79, 238] width 95 height 10
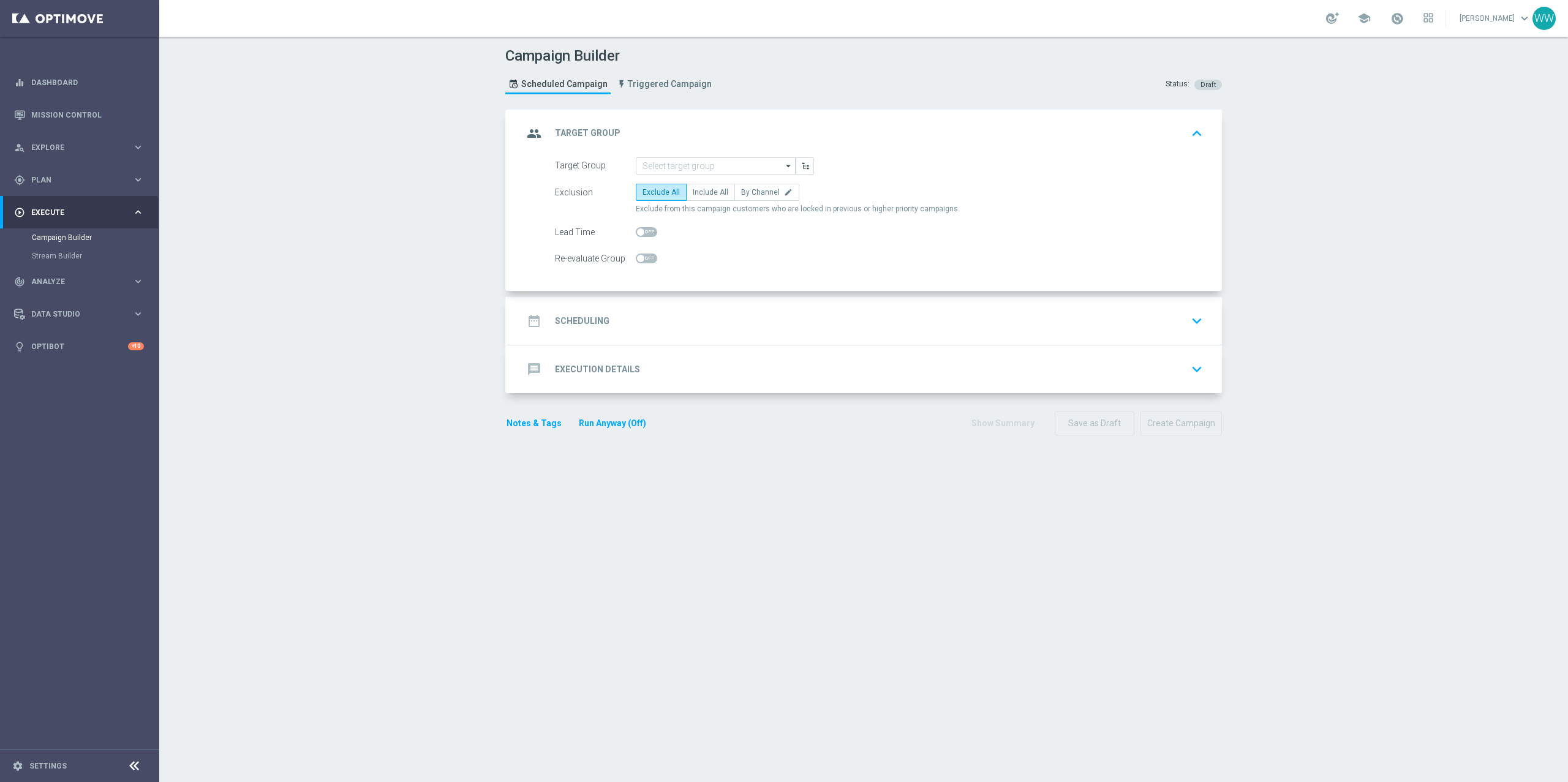
click at [680, 350] on div "message Execution Details keyboard_arrow_down" at bounding box center [865, 369] width 714 height 48
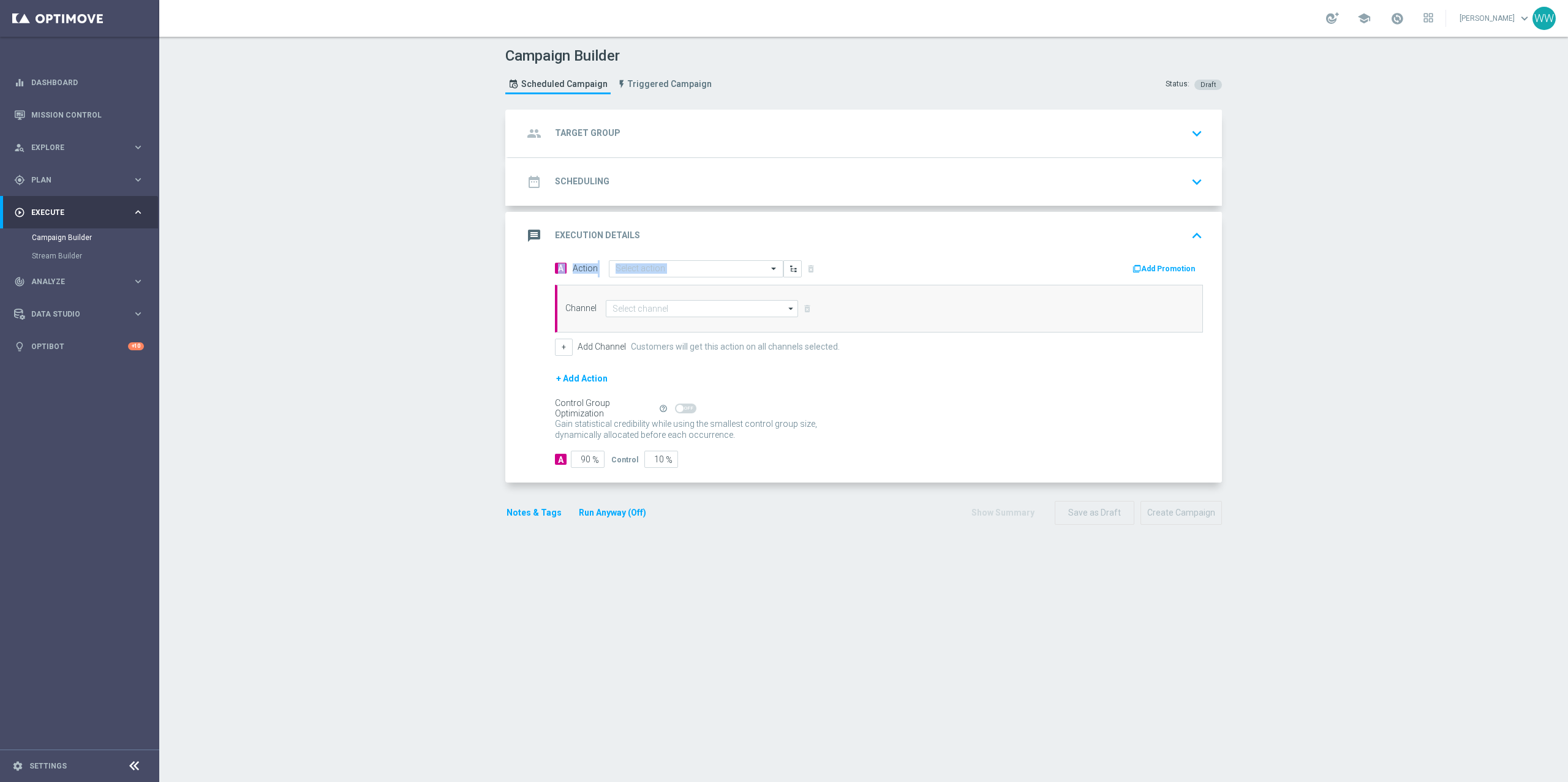
click at [979, 259] on div "message Execution Details keyboard_arrow_up A Action Select action delete_forev…" at bounding box center [865, 347] width 714 height 271
click at [979, 267] on button "Add Promotion" at bounding box center [1165, 269] width 68 height 14
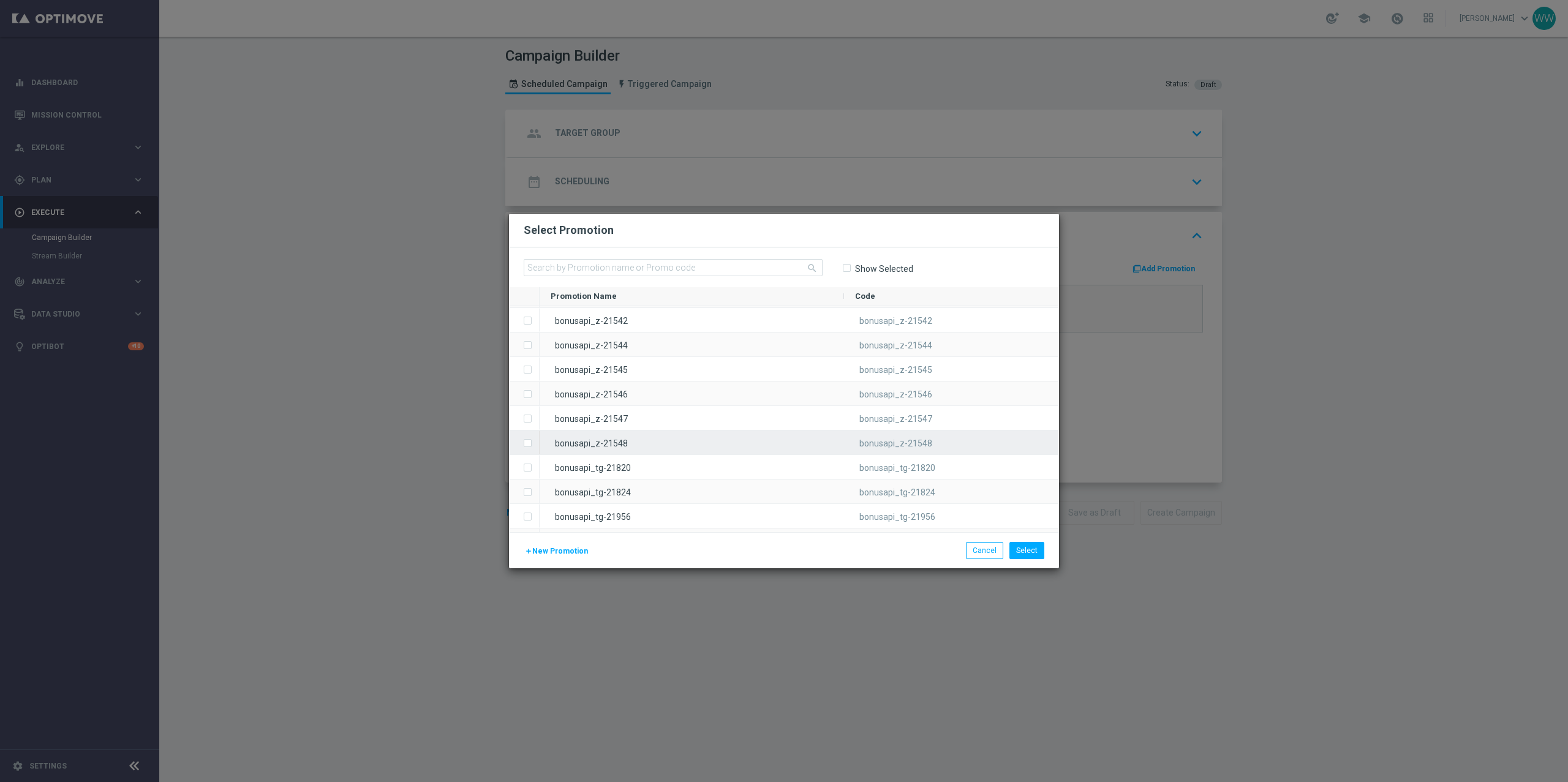
scroll to position [4657, 0]
click at [571, 528] on span "New Promotion" at bounding box center [560, 551] width 56 height 9
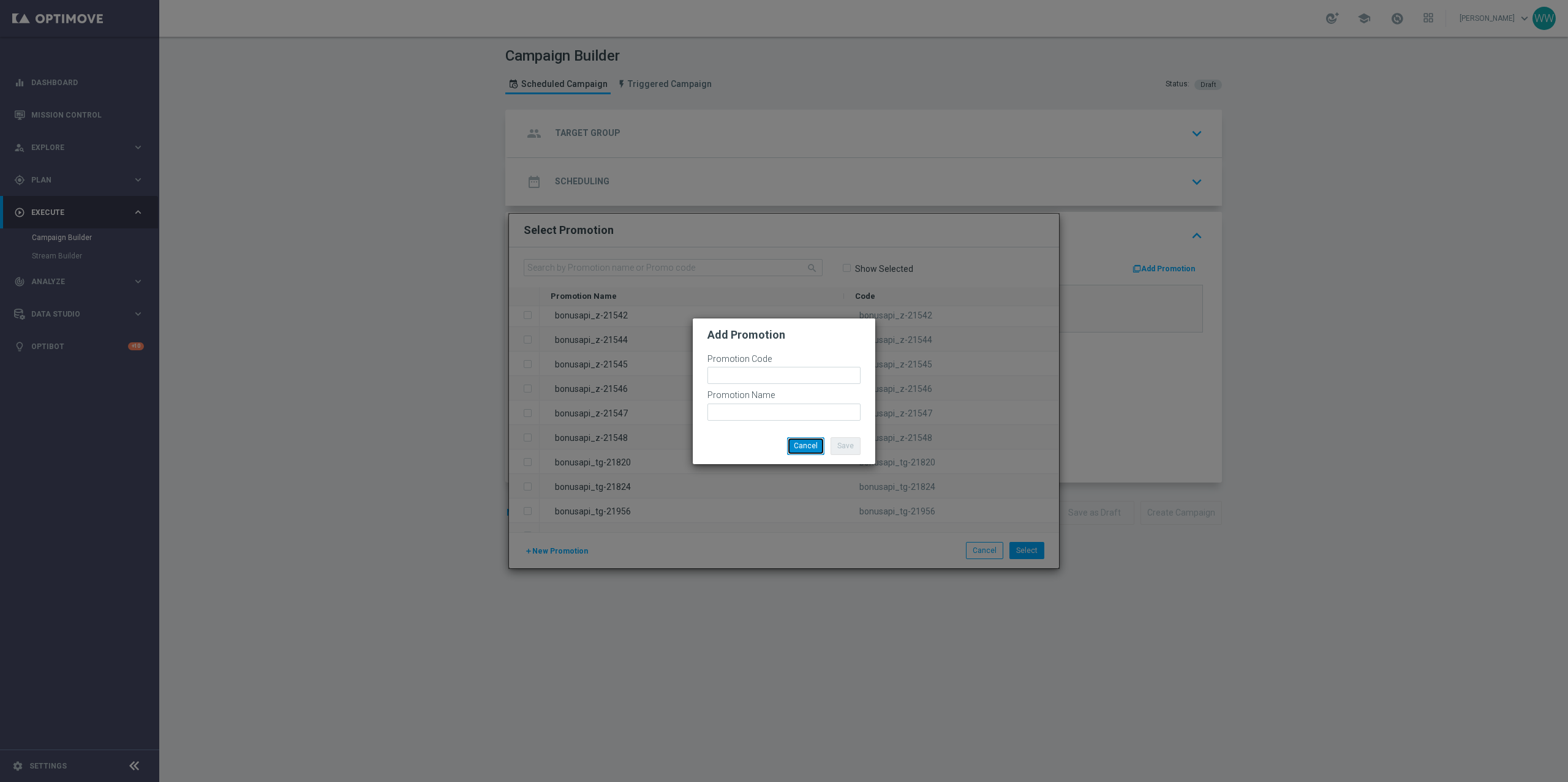
click at [807, 446] on button "Cancel" at bounding box center [806, 446] width 37 height 17
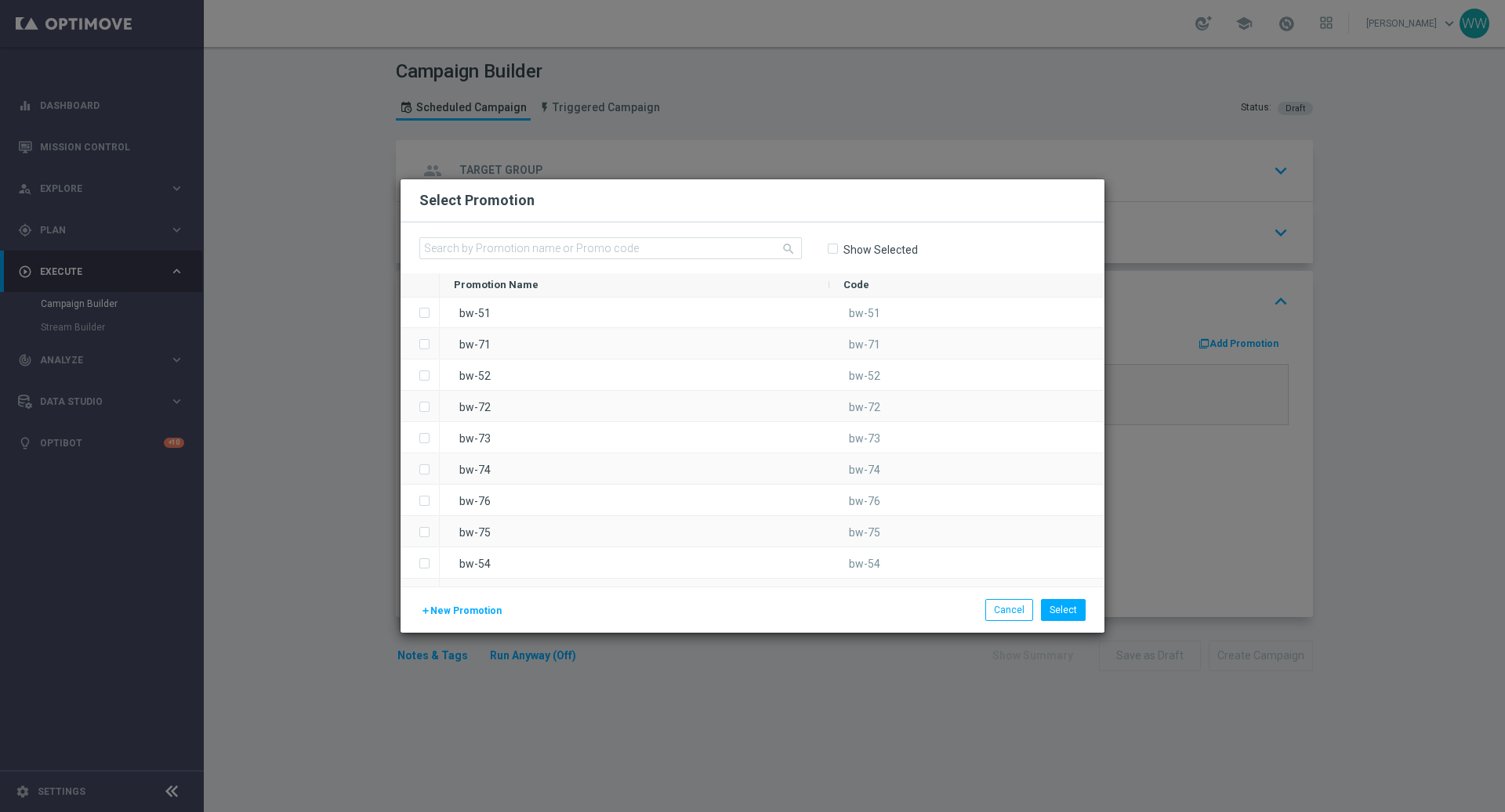
scroll to position [14979, 0]
click at [1006, 603] on button "Cancel" at bounding box center [1009, 610] width 48 height 22
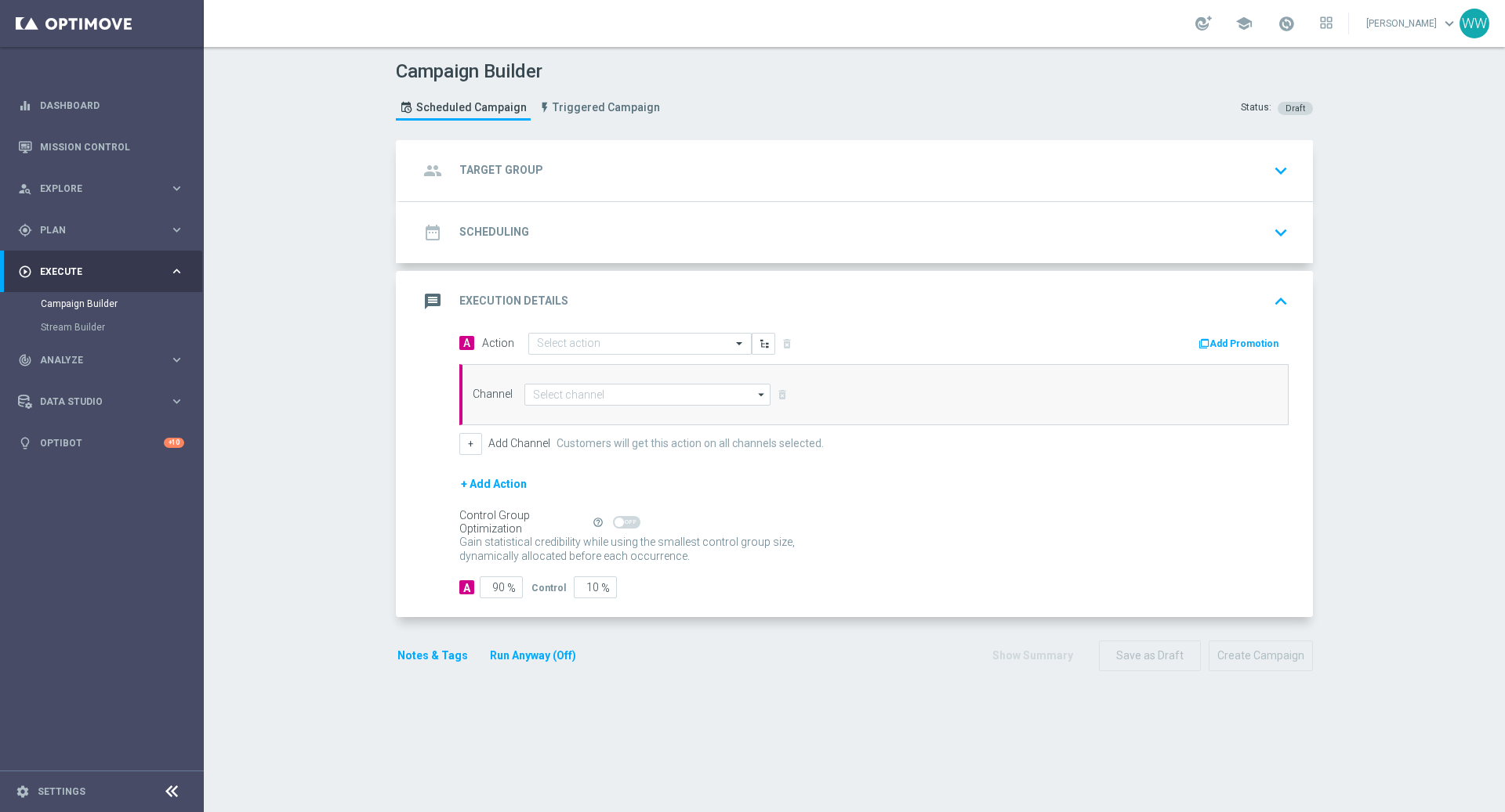
click at [713, 243] on div "date_range Scheduling keyboard_arrow_down" at bounding box center [856, 233] width 876 height 30
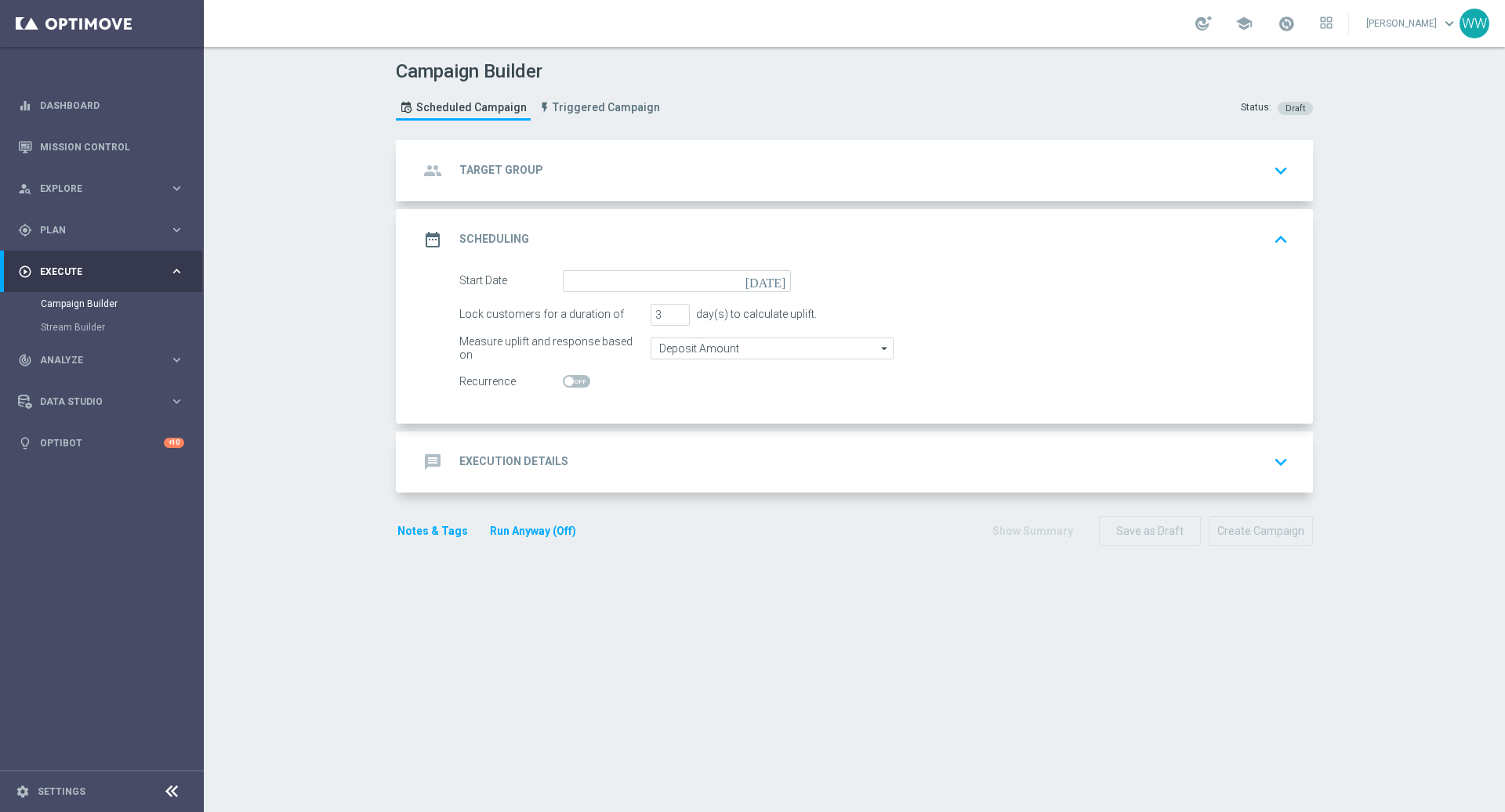
click at [689, 169] on div "group Target Group keyboard_arrow_down" at bounding box center [856, 171] width 876 height 30
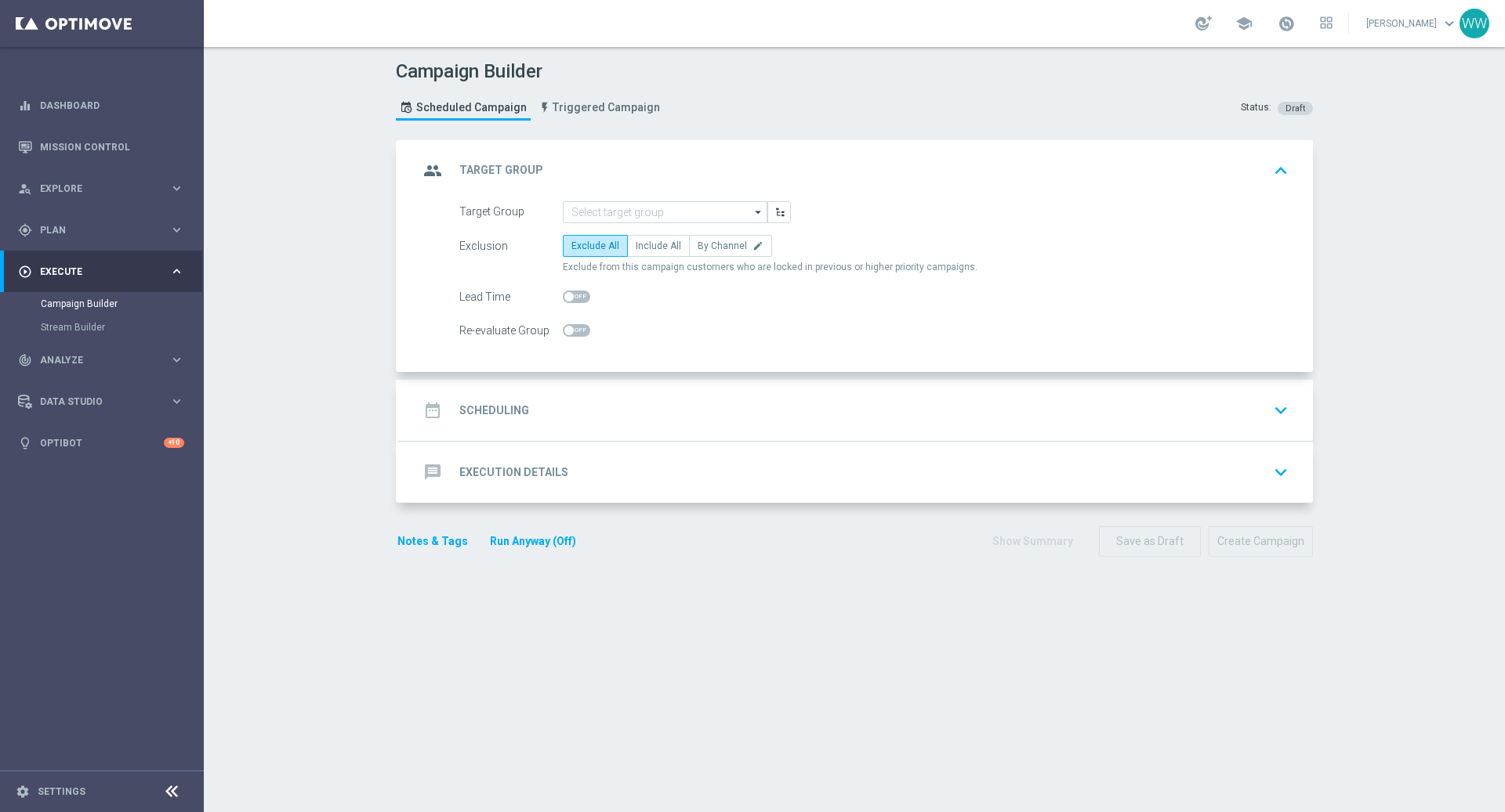
click at [681, 163] on div "group Target Group keyboard_arrow_up" at bounding box center [856, 171] width 876 height 30
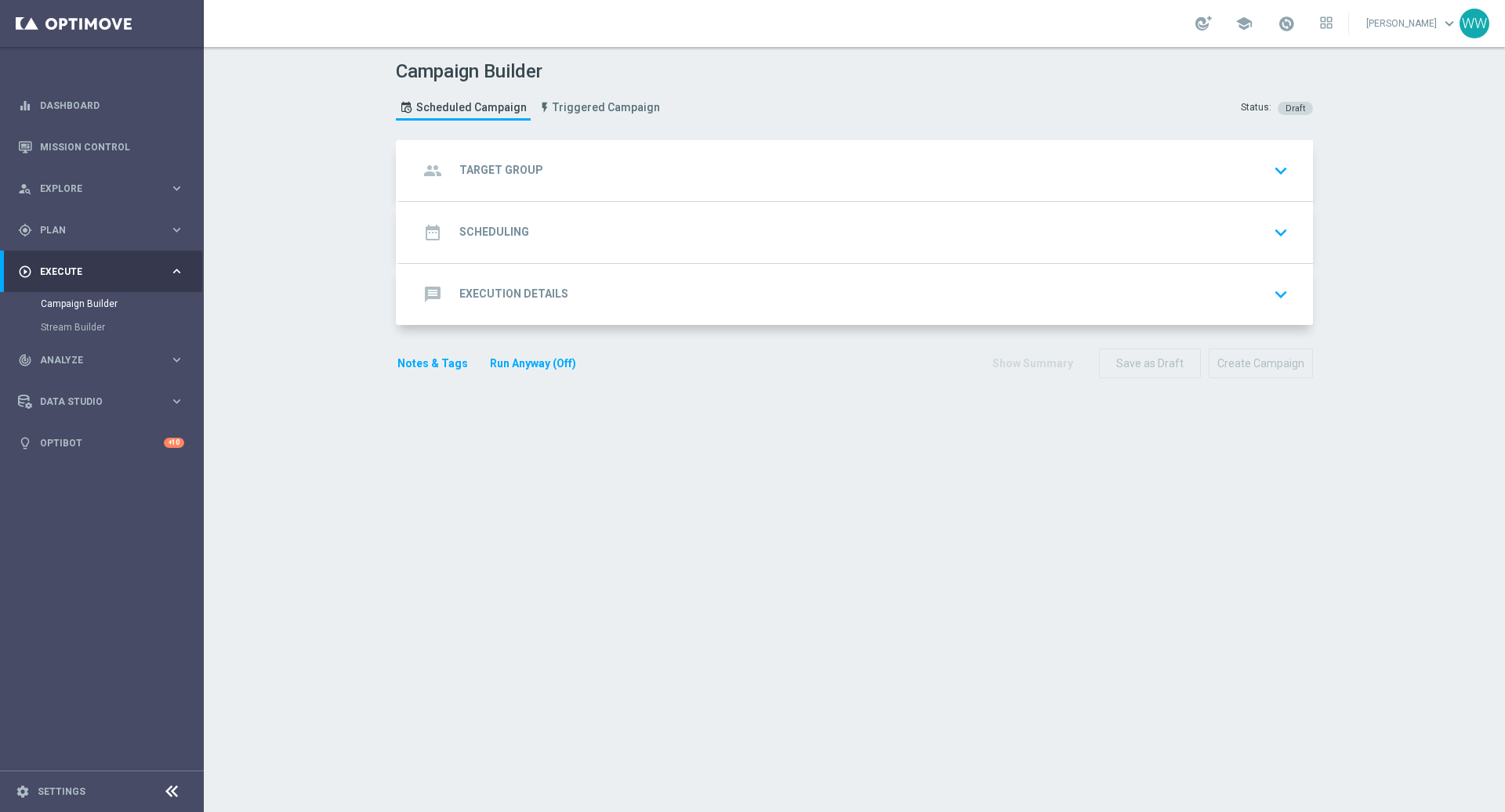
click at [615, 326] on form "group Target Group keyboard_arrow_down Target Group arrow_drop_down Drag here t…" at bounding box center [854, 260] width 917 height 239
click at [609, 303] on div "message Execution Details keyboard_arrow_down" at bounding box center [856, 295] width 876 height 30
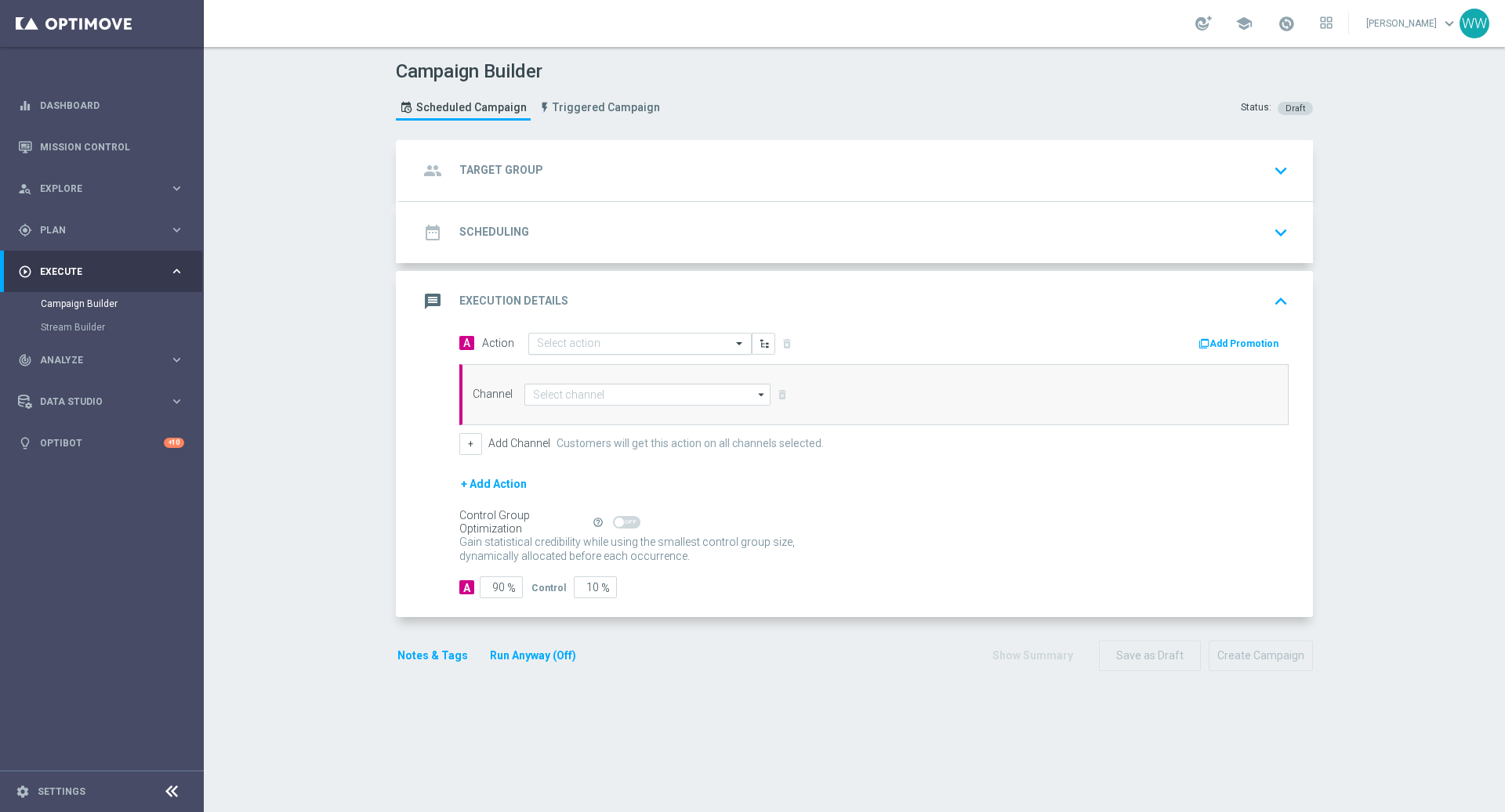
click at [707, 341] on input "text" at bounding box center [624, 344] width 175 height 13
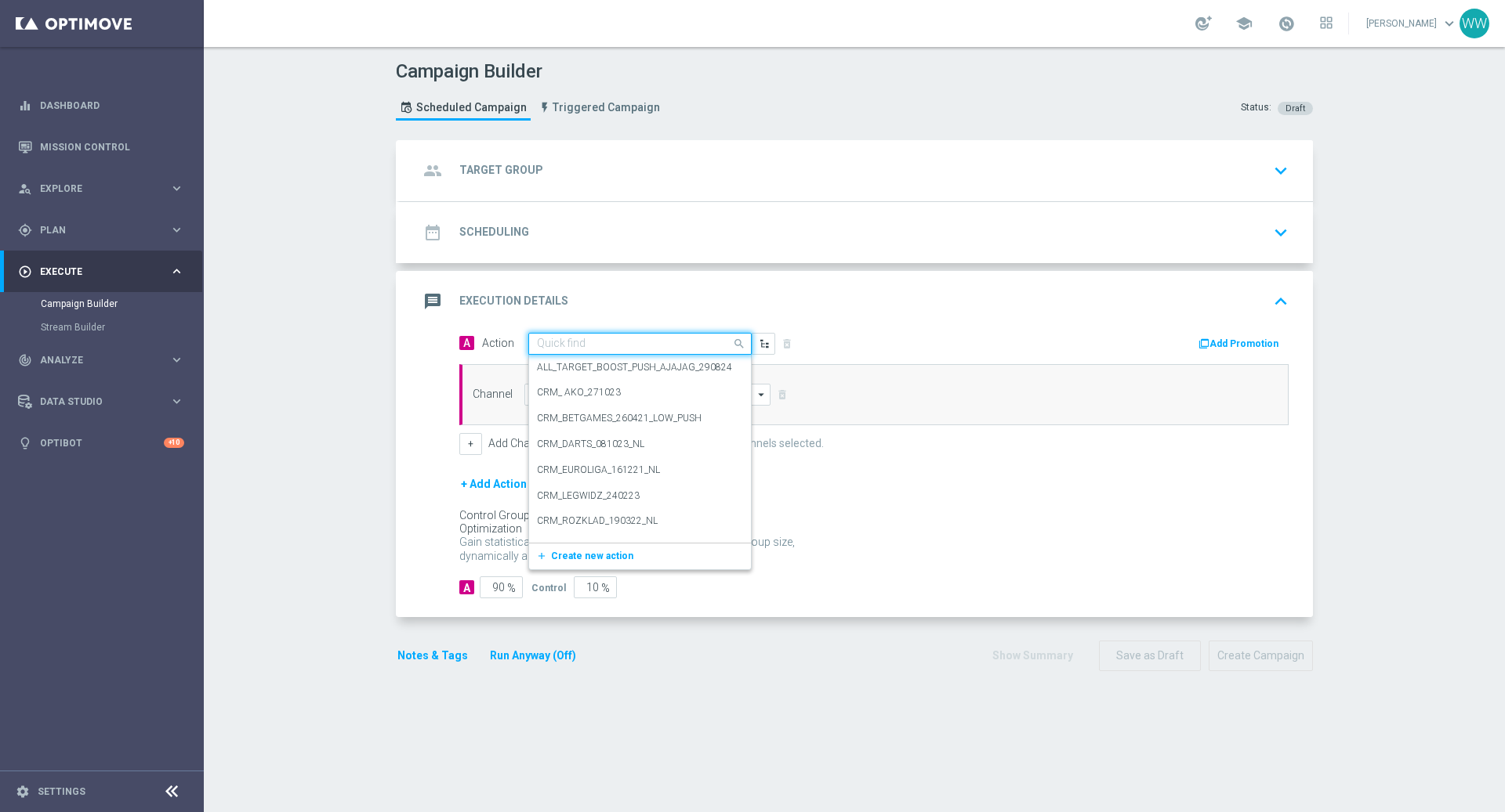
click at [701, 319] on div "message Execution Details keyboard_arrow_up" at bounding box center [856, 301] width 913 height 61
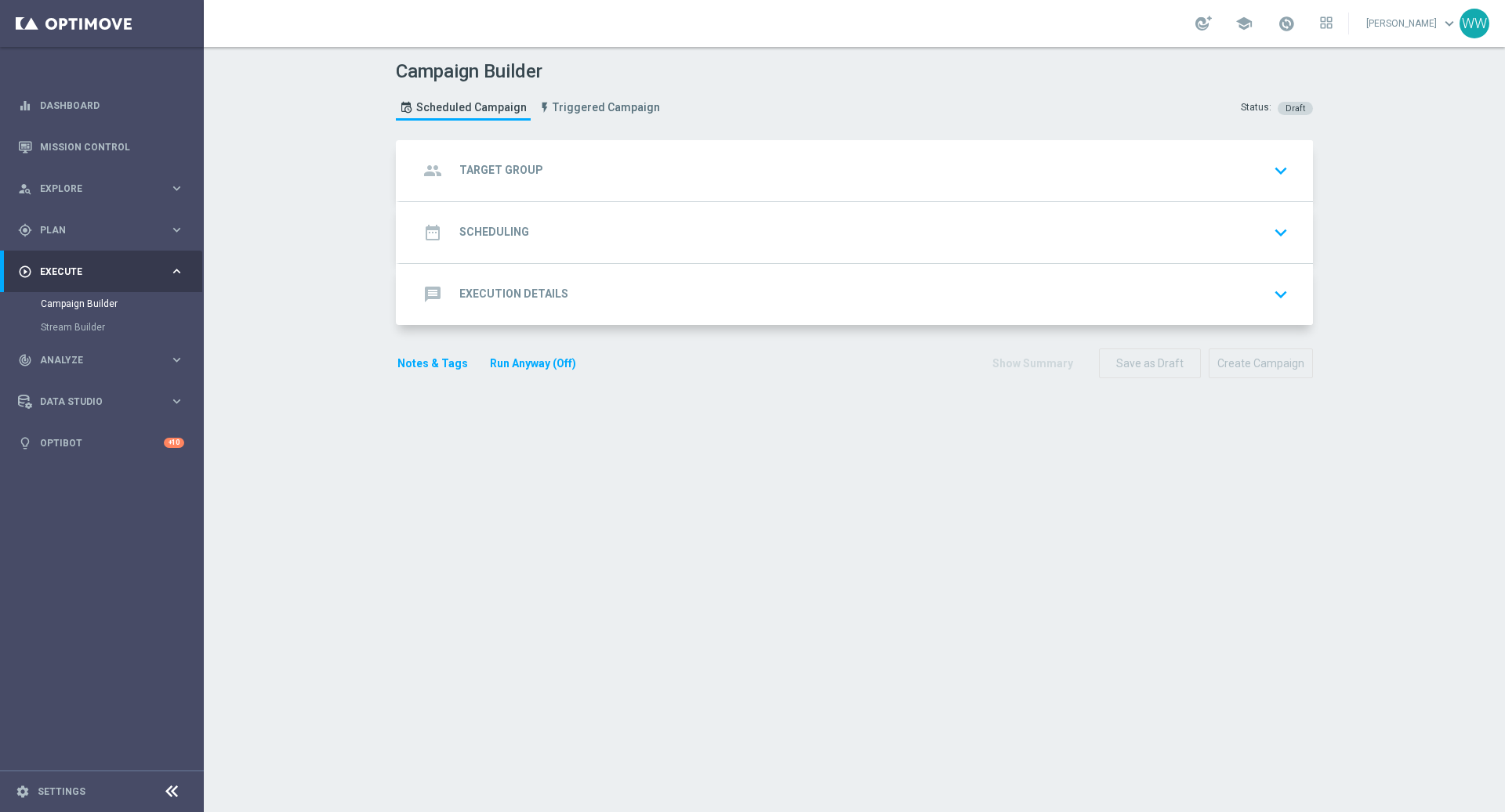
click at [593, 284] on div "message Execution Details keyboard_arrow_down" at bounding box center [856, 295] width 876 height 30
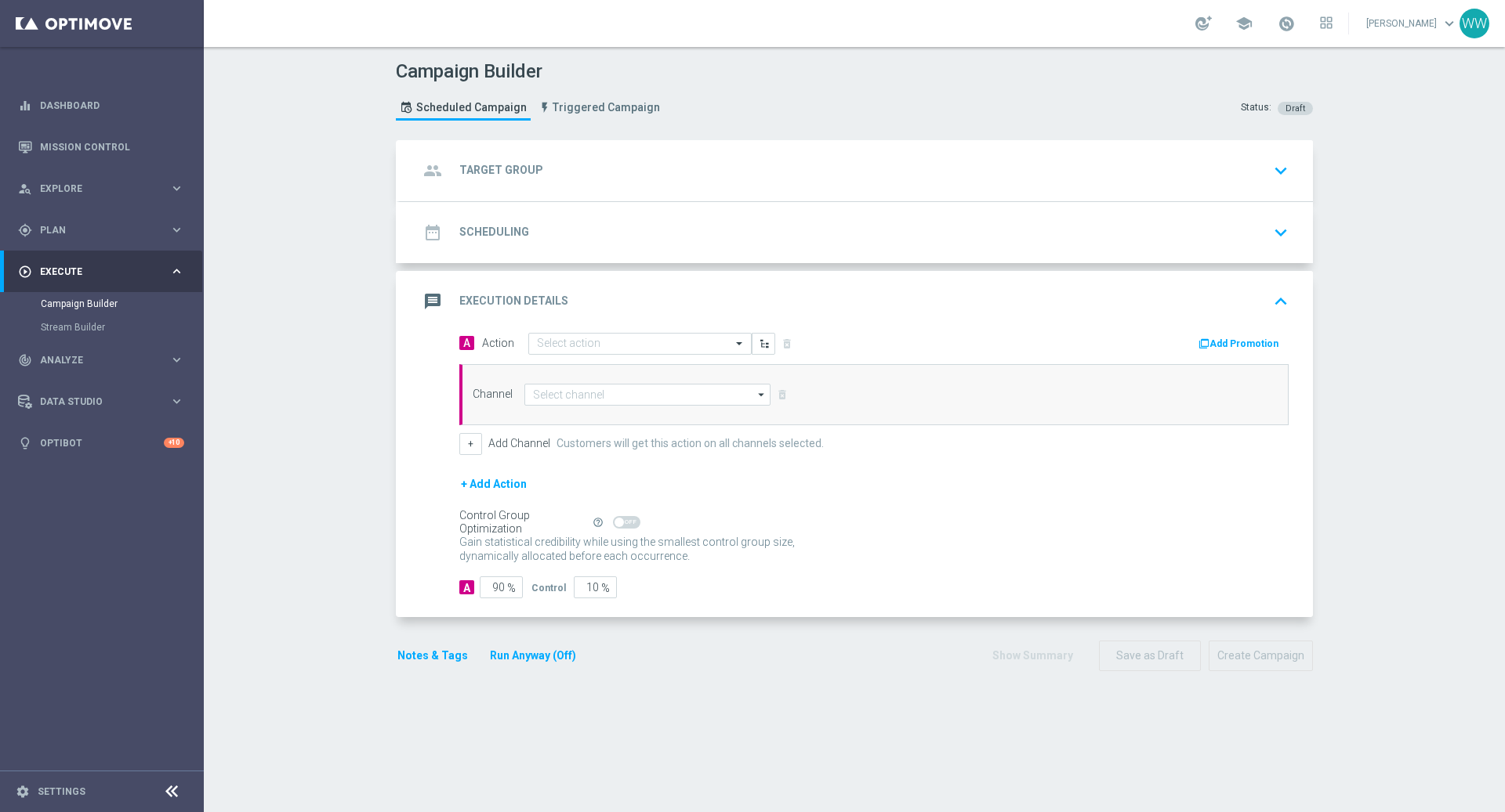
click at [497, 444] on label "Add Channel" at bounding box center [519, 444] width 62 height 13
click at [498, 437] on label "Add Channel" at bounding box center [519, 444] width 62 height 13
